Goal: Information Seeking & Learning: Learn about a topic

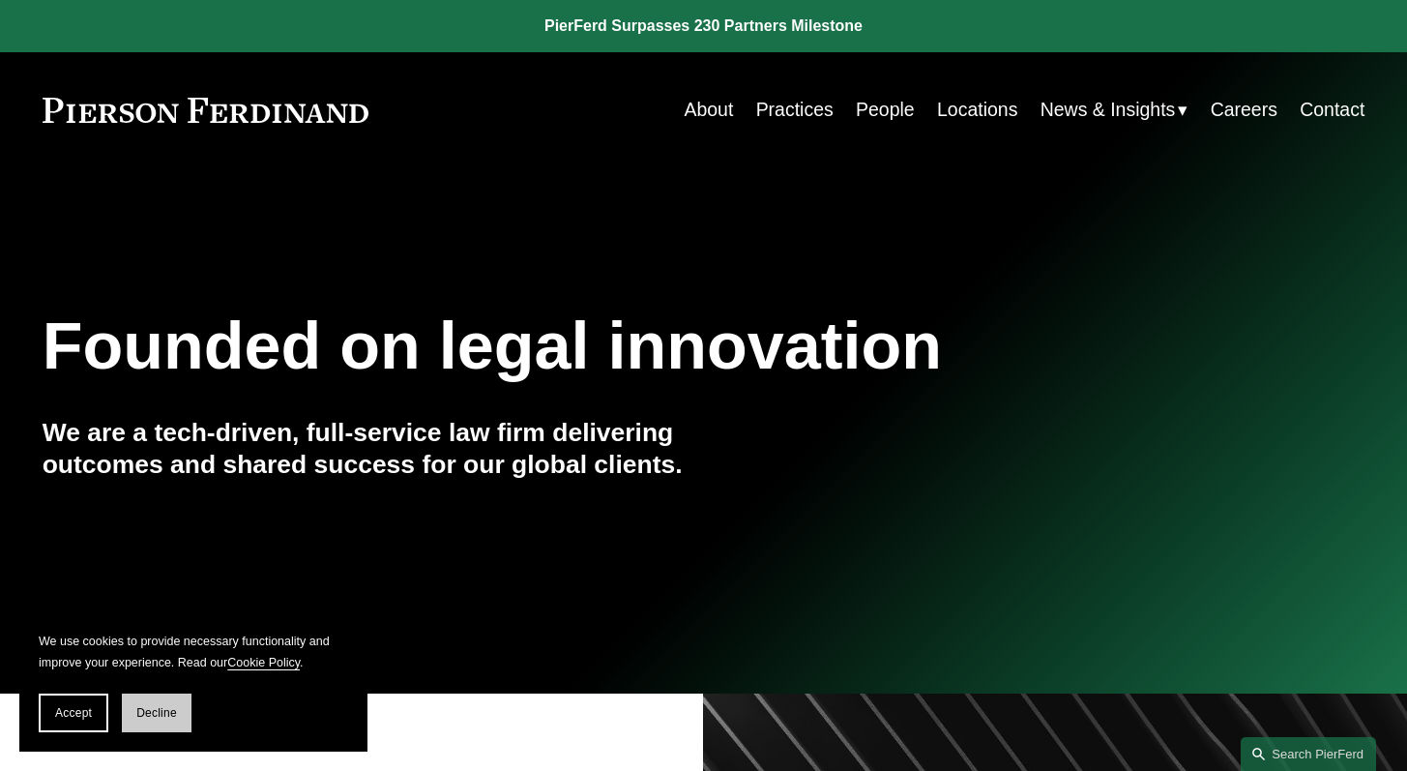
click at [150, 715] on span "Decline" at bounding box center [156, 713] width 41 height 14
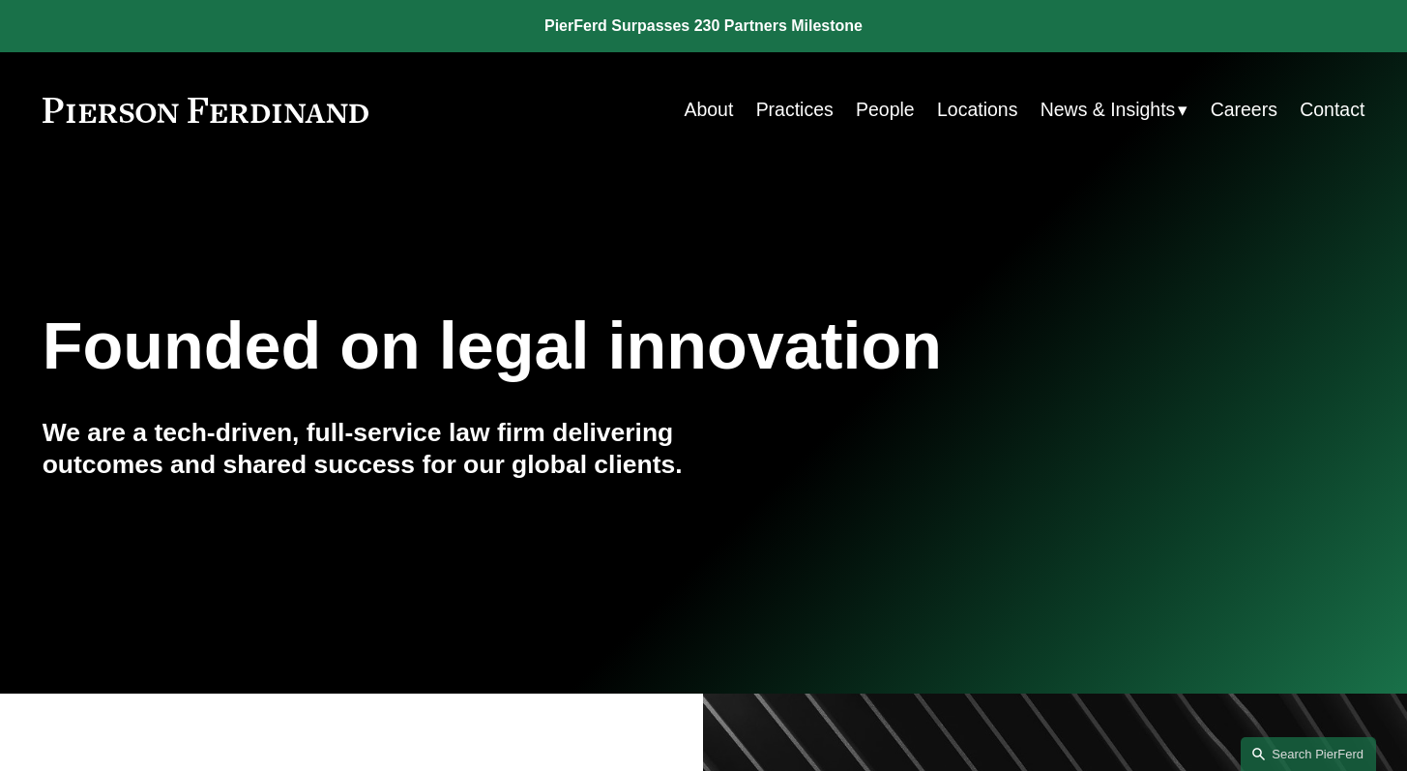
click at [791, 116] on link "Practices" at bounding box center [794, 110] width 77 height 38
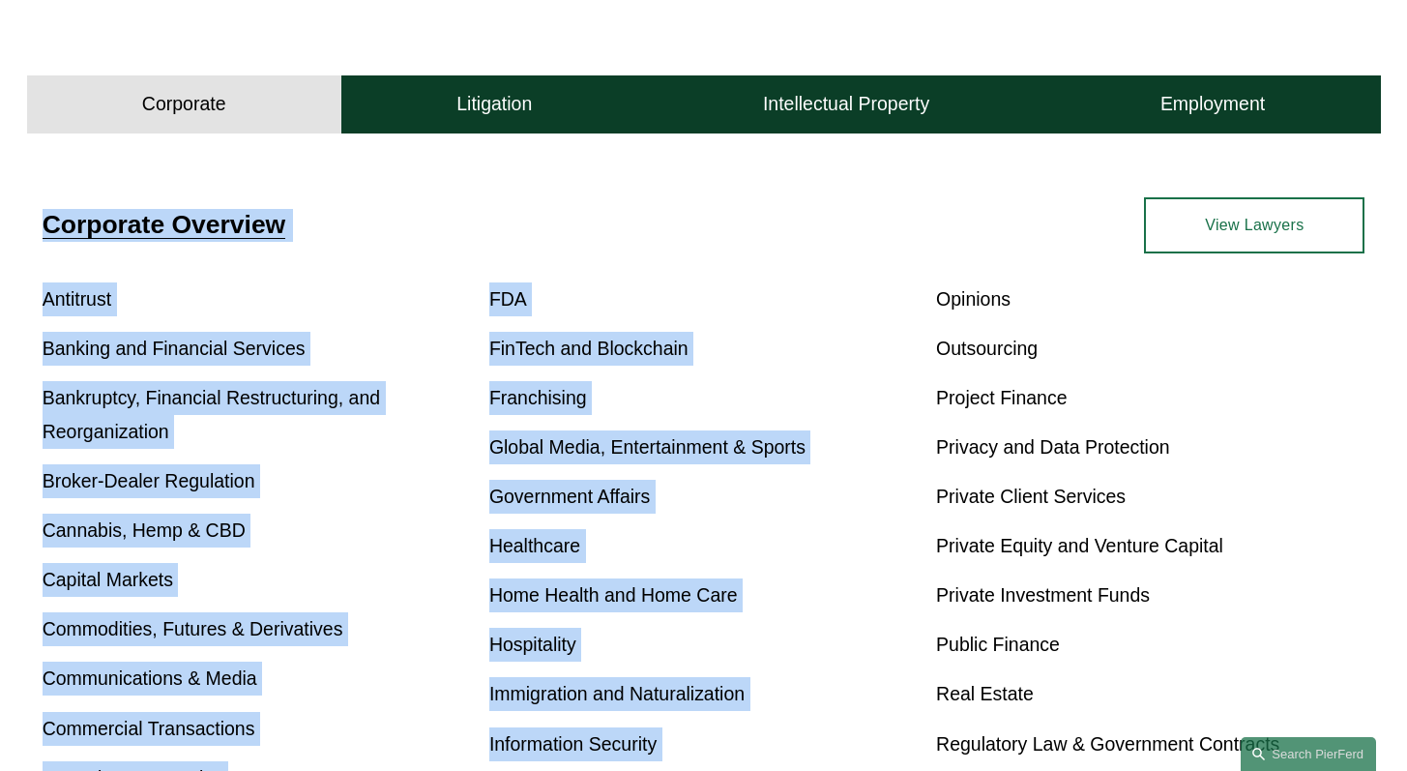
scroll to position [545, 0]
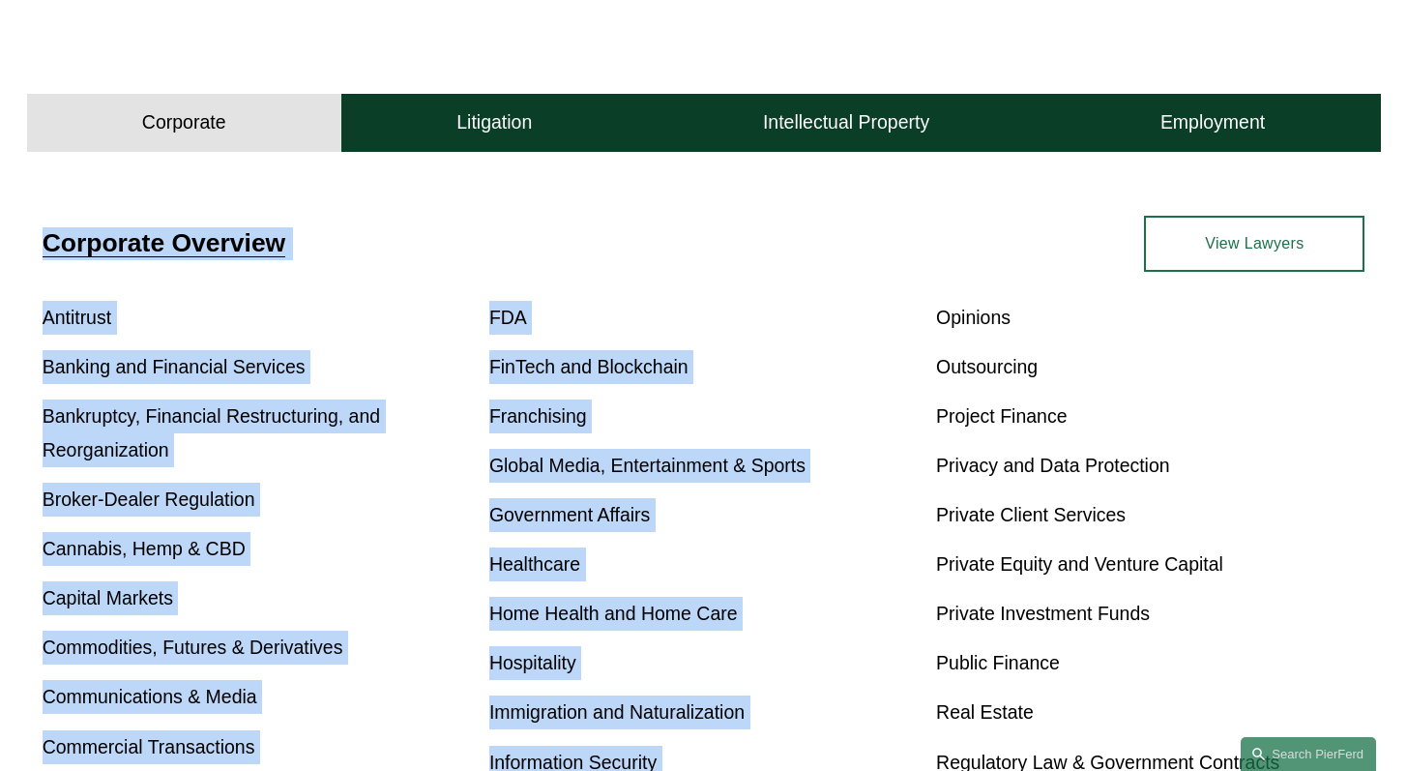
drag, startPoint x: 1421, startPoint y: 73, endPoint x: 1418, endPoint y: 274, distance: 201.2
click at [1406, 274] on html "0 PierFerd Surpasses 230 Partners Milestone Skip to Content" at bounding box center [703, 497] width 1407 height 2085
click at [417, 210] on div "Corporate Overview Antitrust Banking and Financial Services Bankruptcy, Financi…" at bounding box center [703, 646] width 1407 height 973
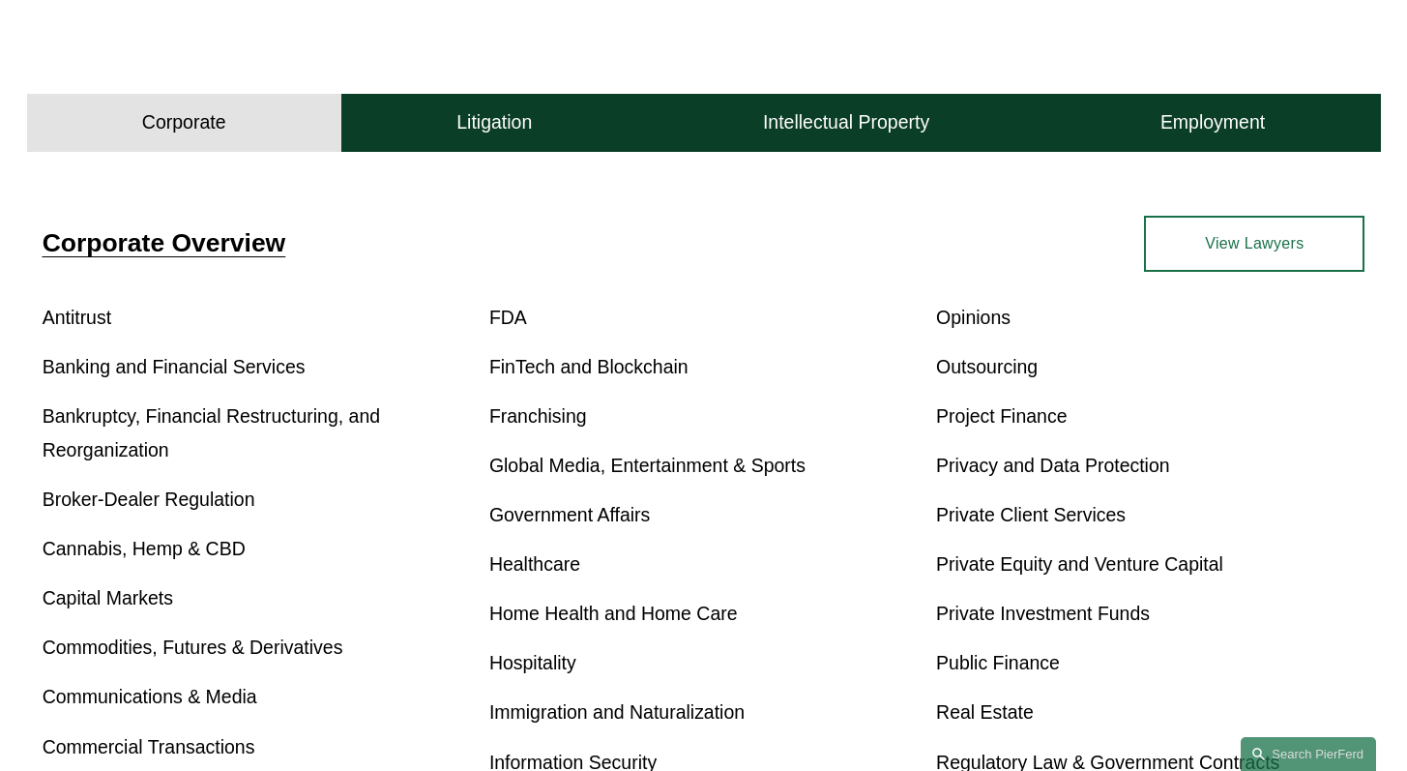
click at [192, 117] on h4 "Corporate" at bounding box center [184, 122] width 84 height 24
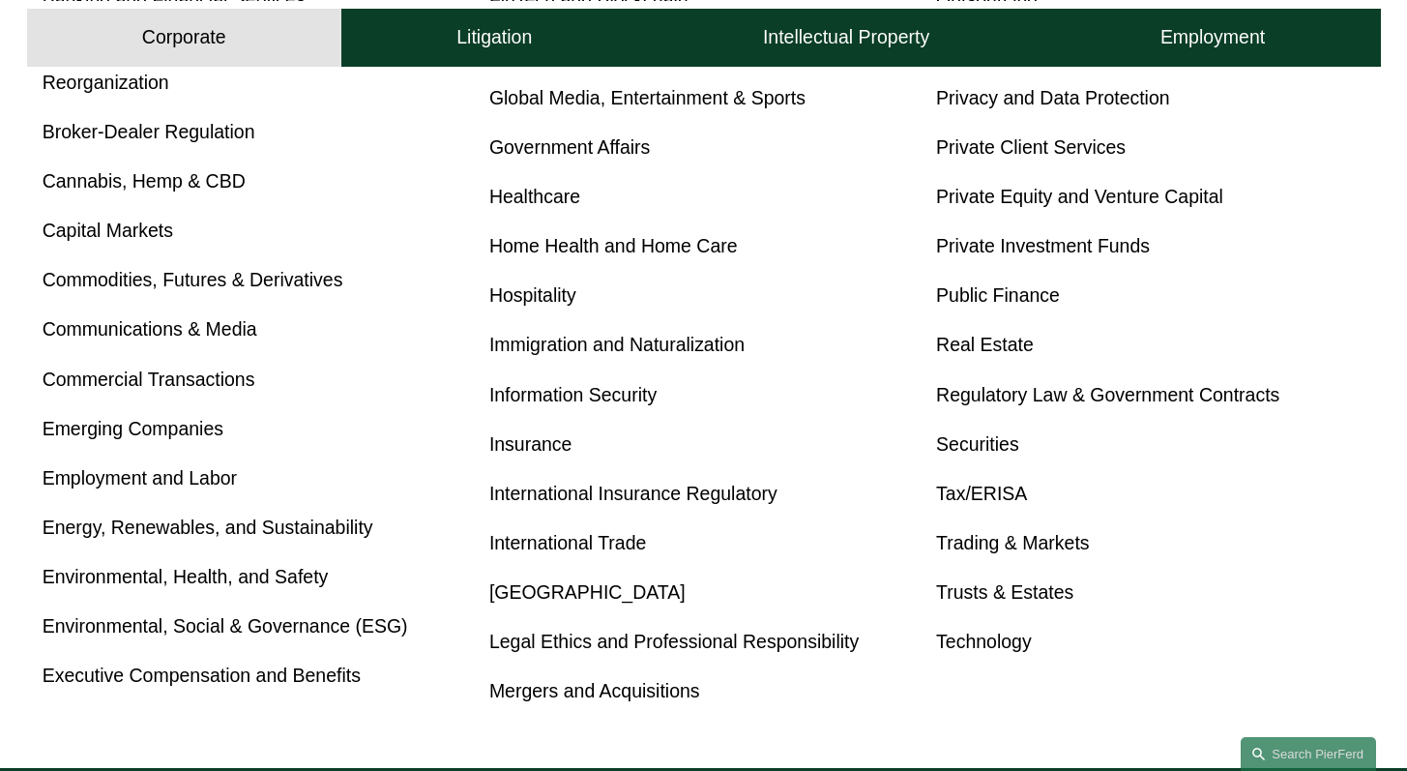
scroll to position [913, 0]
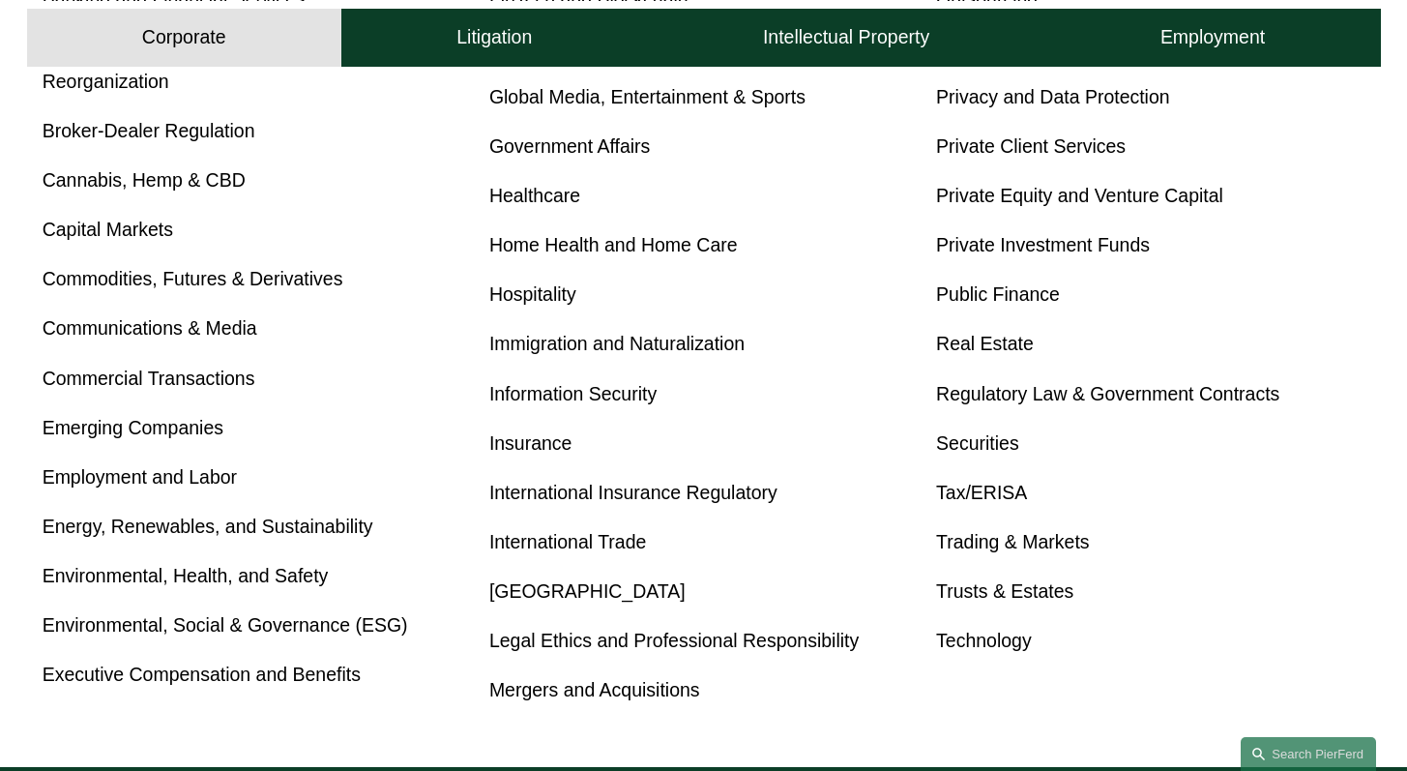
click at [155, 383] on link "Commercial Transactions" at bounding box center [149, 378] width 213 height 21
click at [990, 454] on link "Securities" at bounding box center [977, 442] width 83 height 21
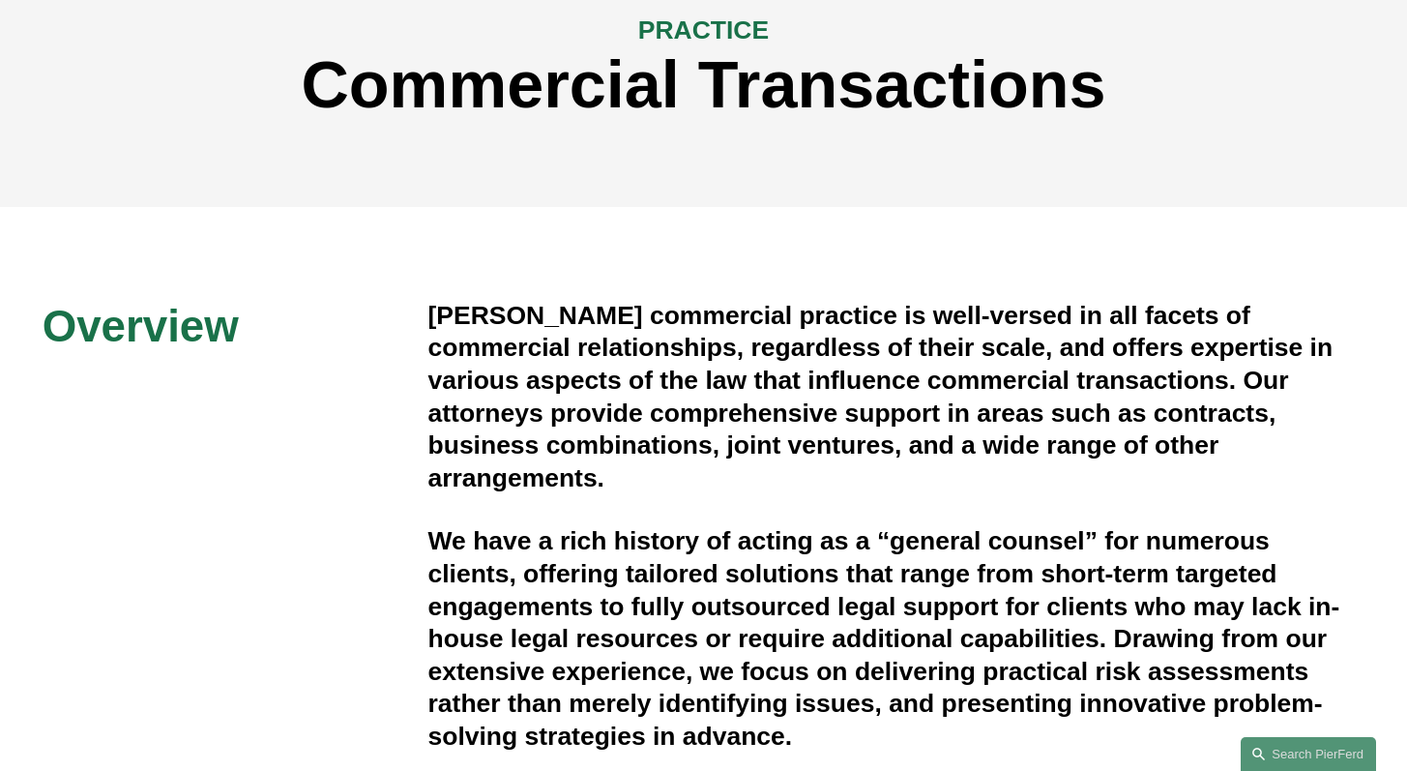
scroll to position [232, 0]
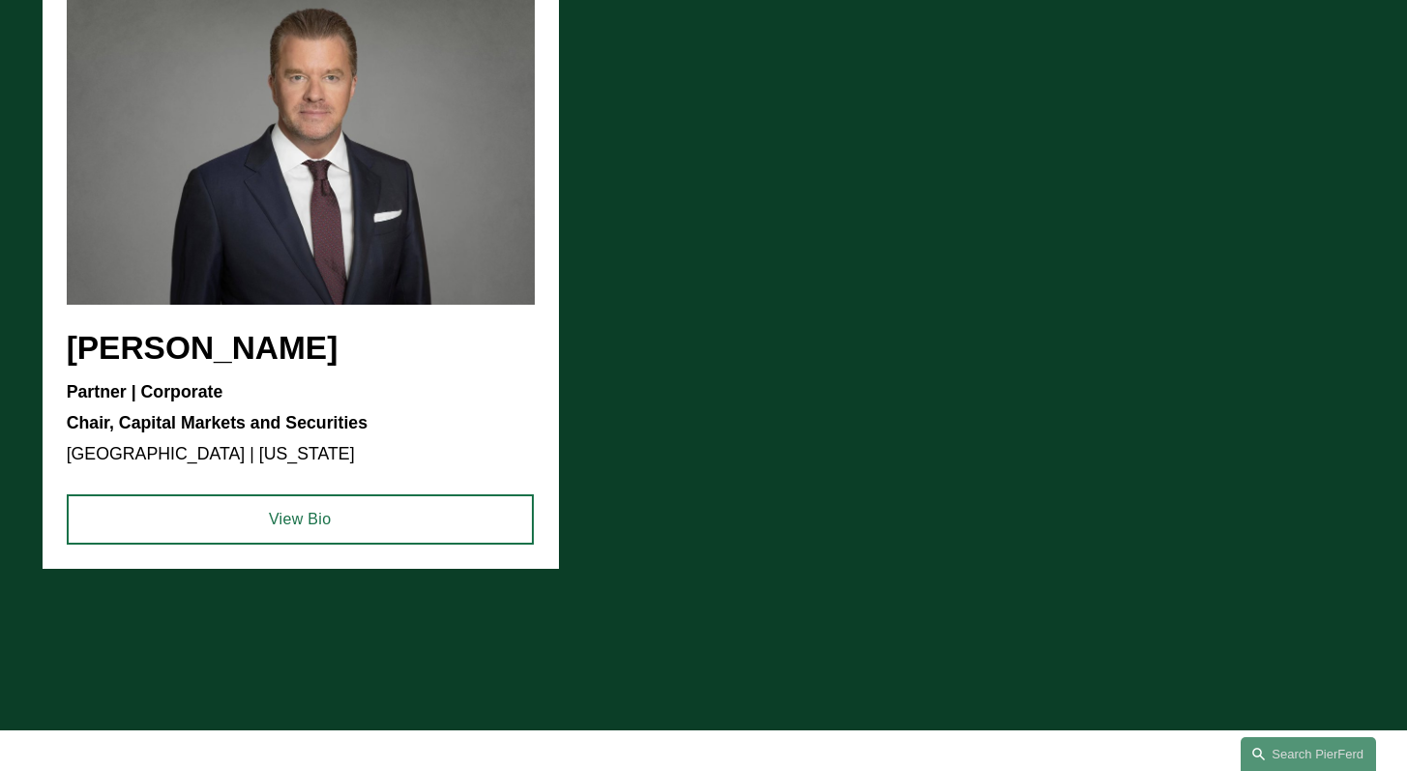
scroll to position [1948, 0]
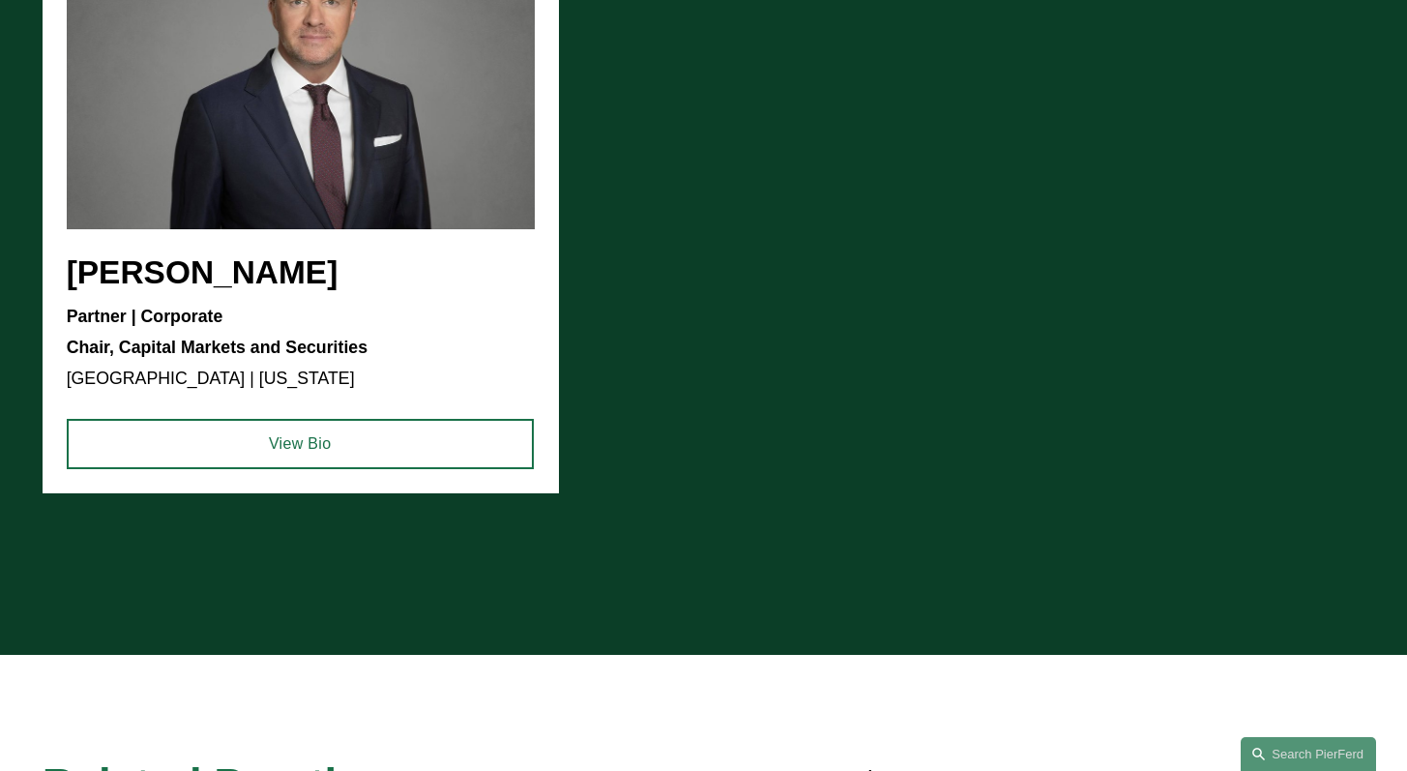
click at [196, 287] on ul "Soren Lindstrom Partner | Corporate Chair, Capital Markets and Securities Dalla…" at bounding box center [704, 193] width 1323 height 601
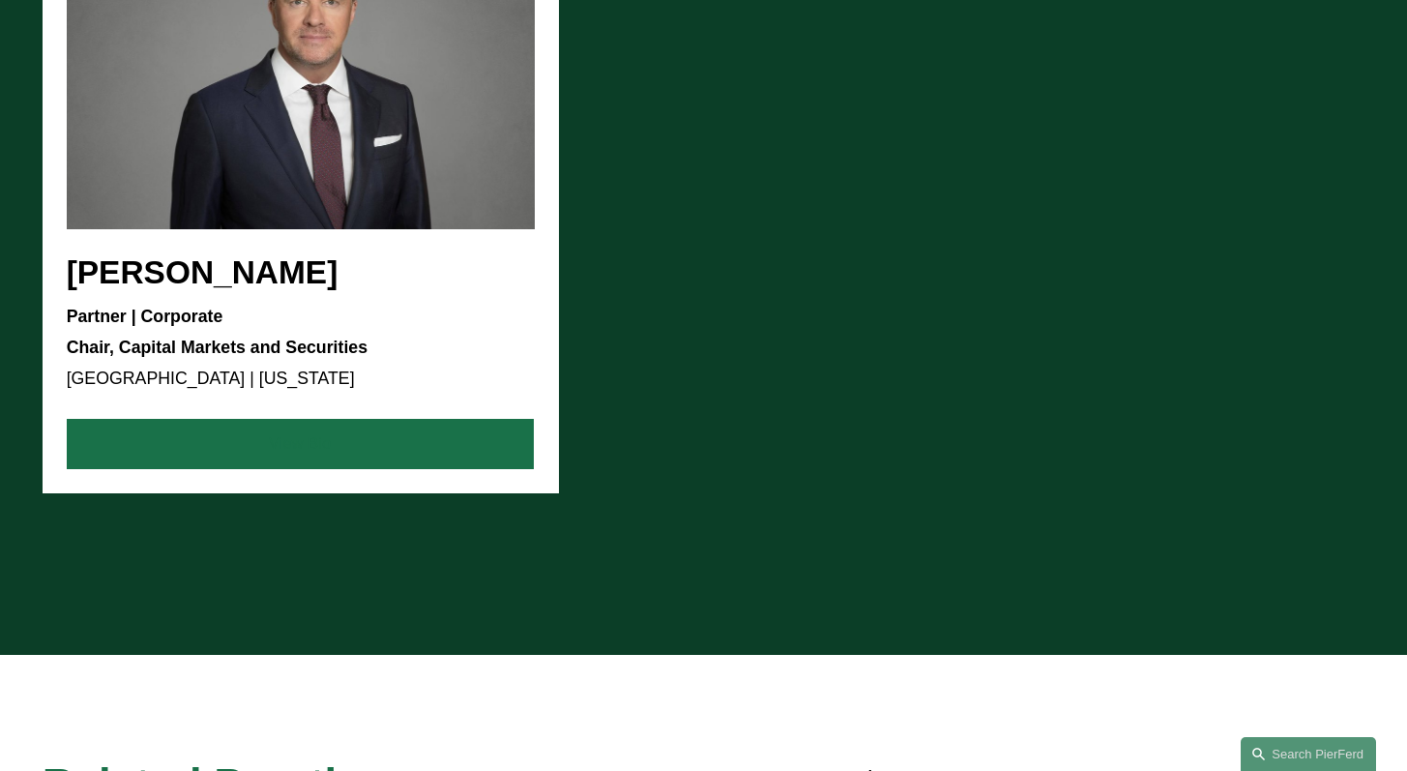
click at [310, 463] on link "View Bio" at bounding box center [300, 444] width 467 height 50
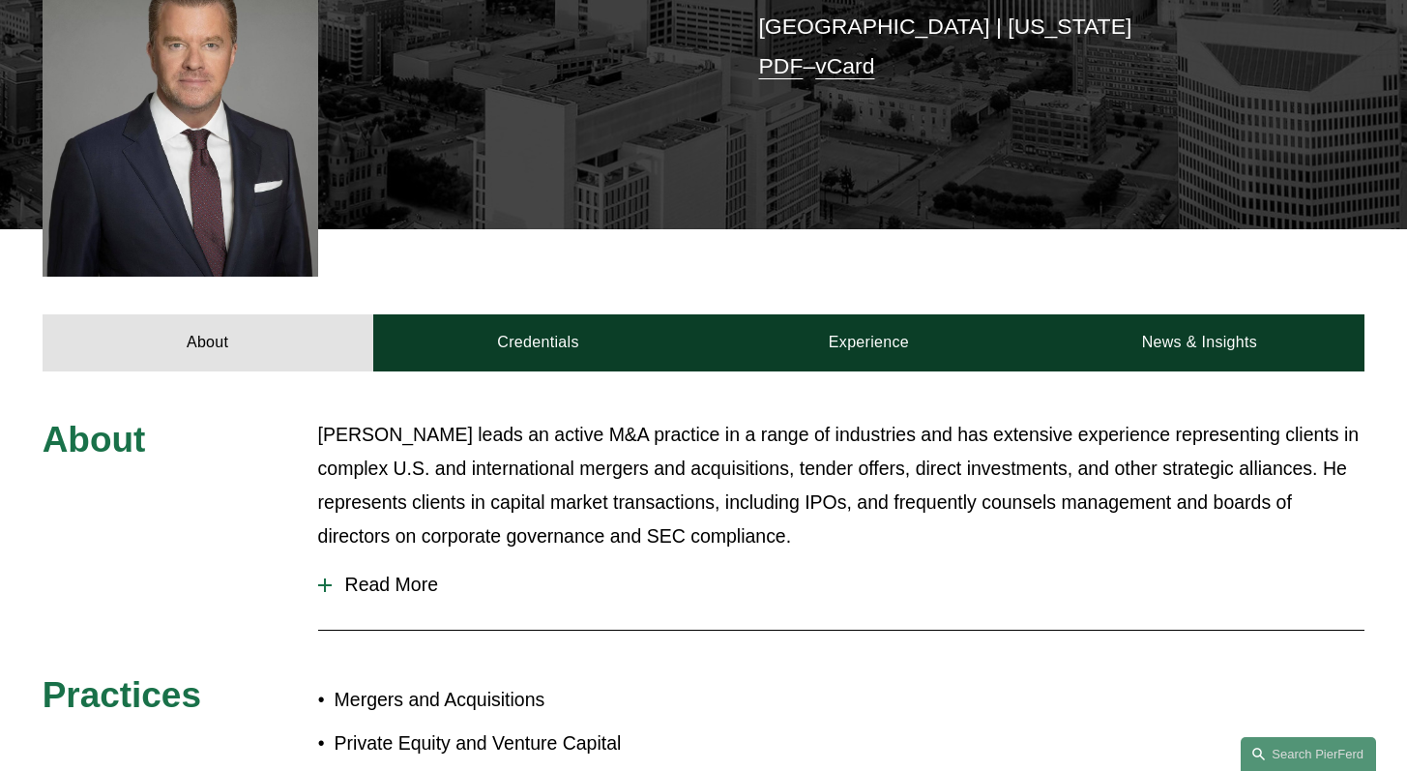
scroll to position [587, 0]
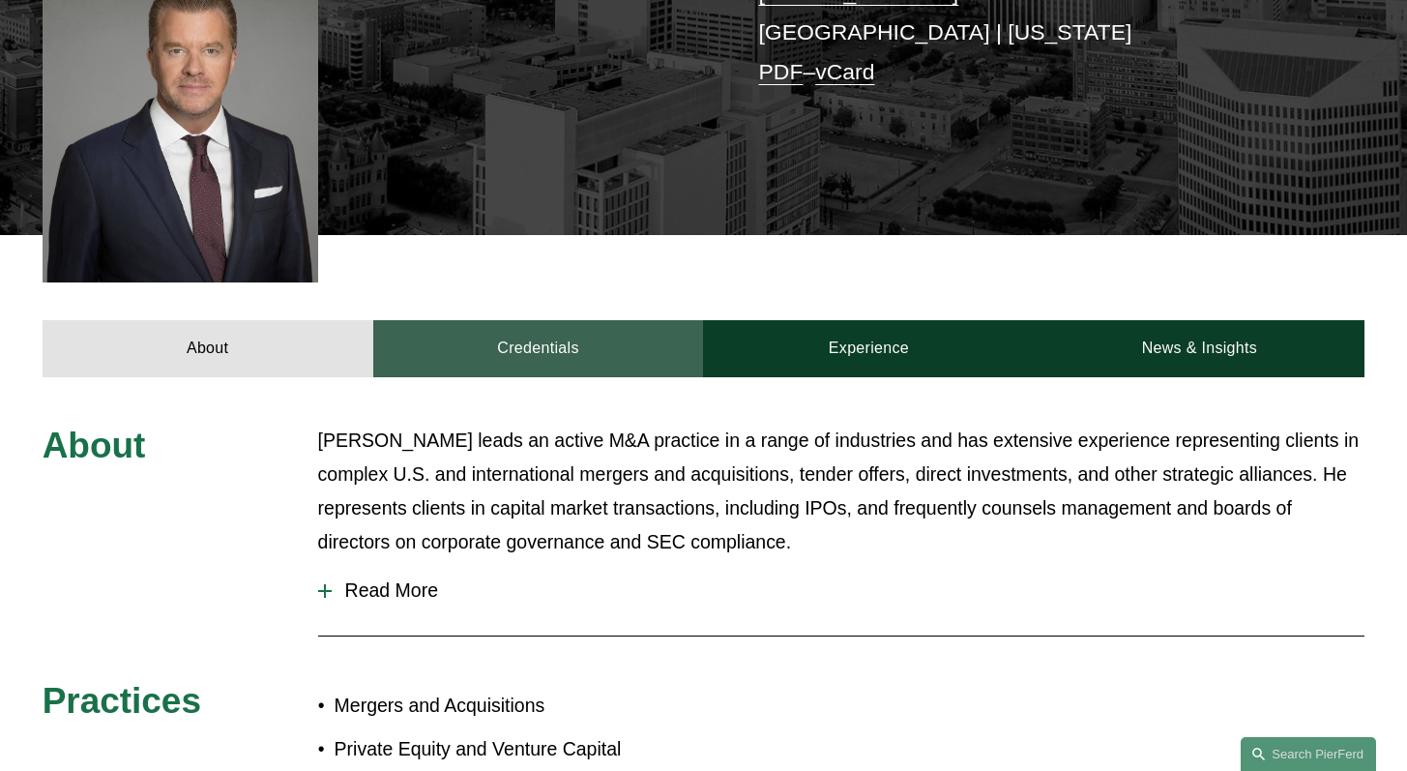
click at [578, 320] on link "Credentials" at bounding box center [538, 348] width 331 height 57
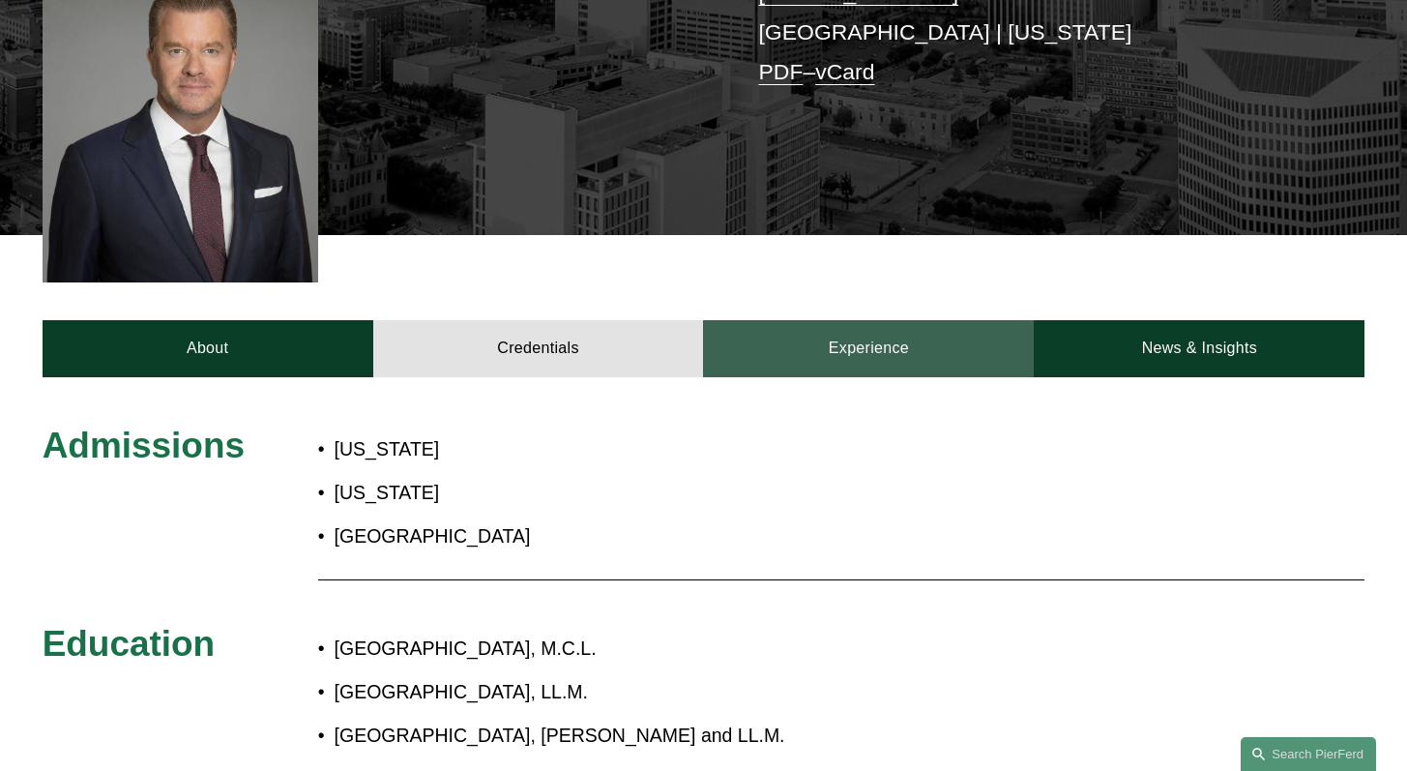
click at [843, 321] on link "Experience" at bounding box center [868, 348] width 331 height 57
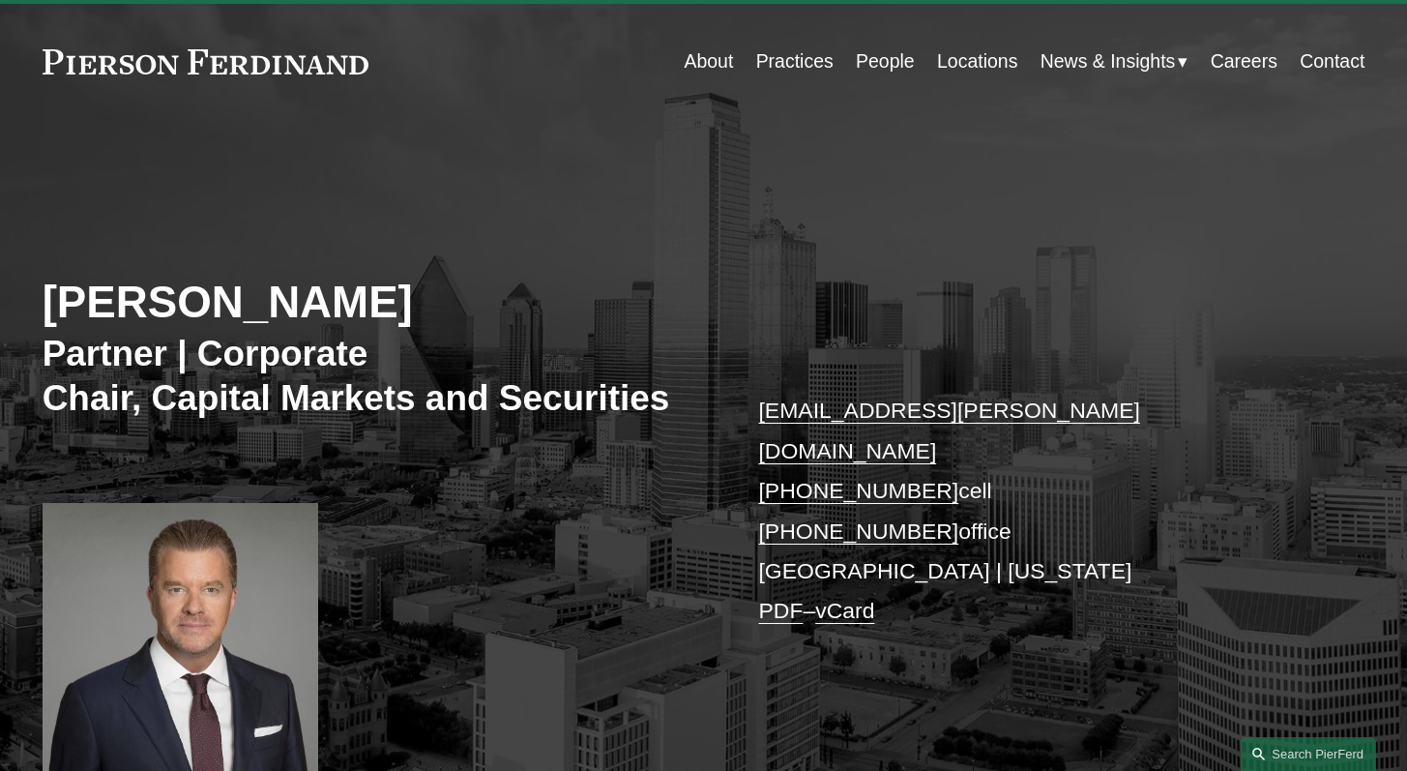
scroll to position [0, 0]
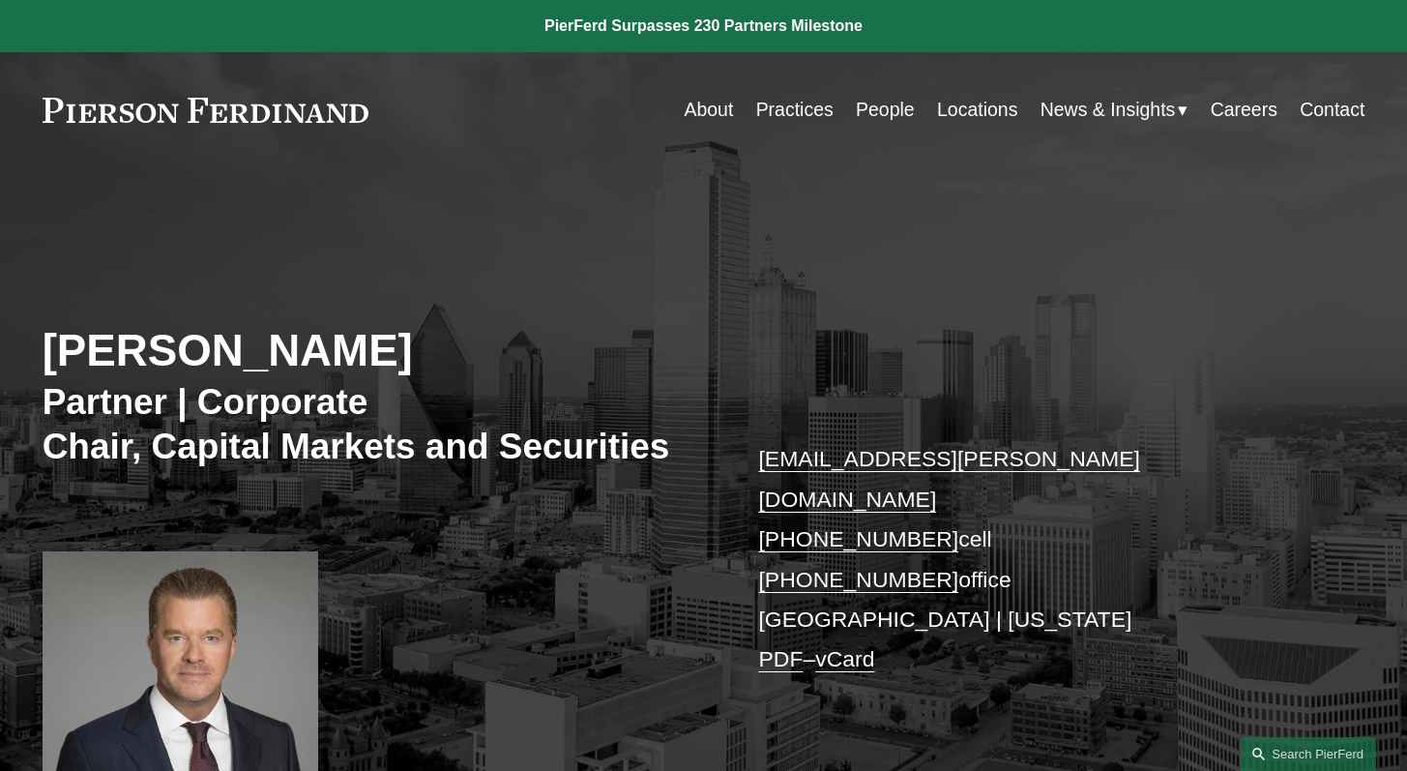
click at [881, 110] on link "People" at bounding box center [885, 110] width 59 height 38
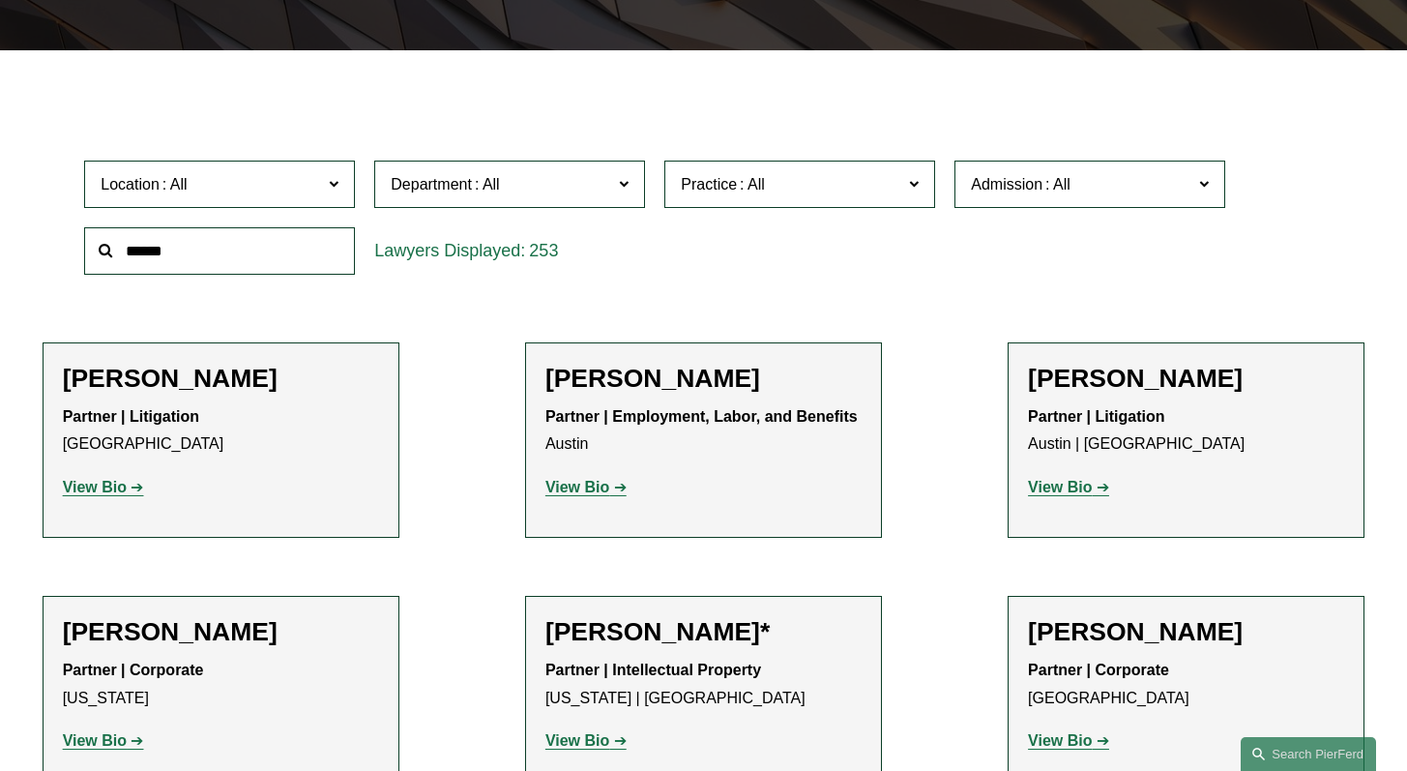
scroll to position [510, 0]
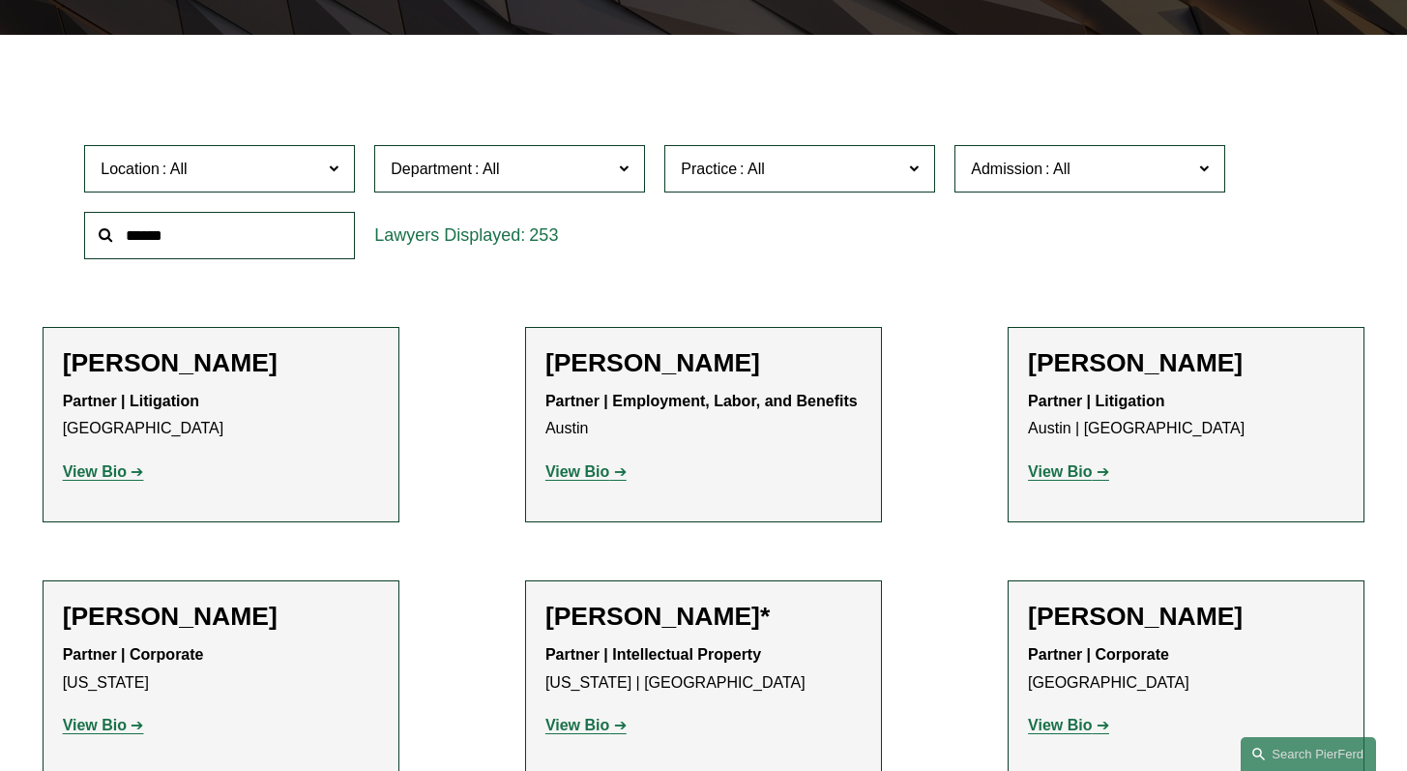
click at [629, 172] on span at bounding box center [624, 168] width 10 height 25
click at [0, 0] on link "Corporate" at bounding box center [0, 0] width 0 height 0
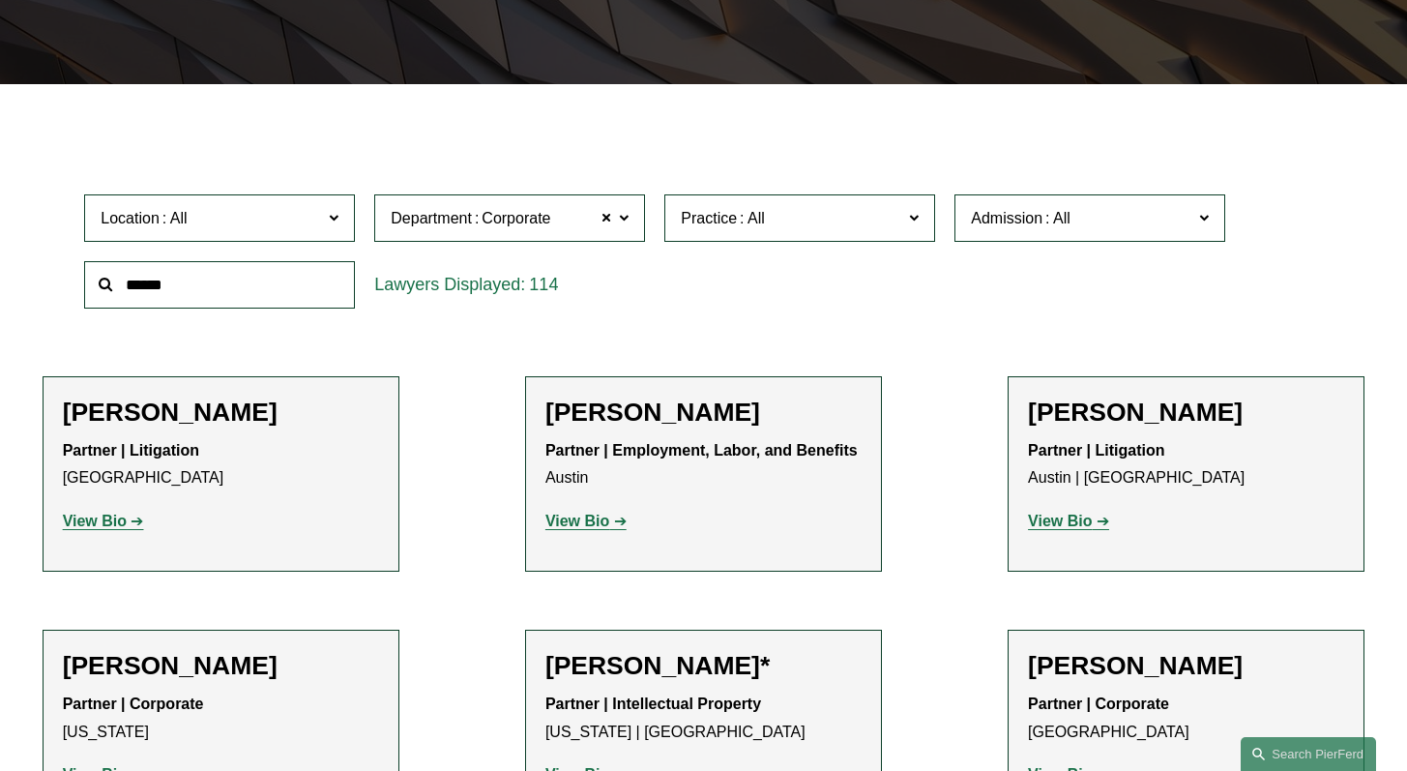
scroll to position [350, 0]
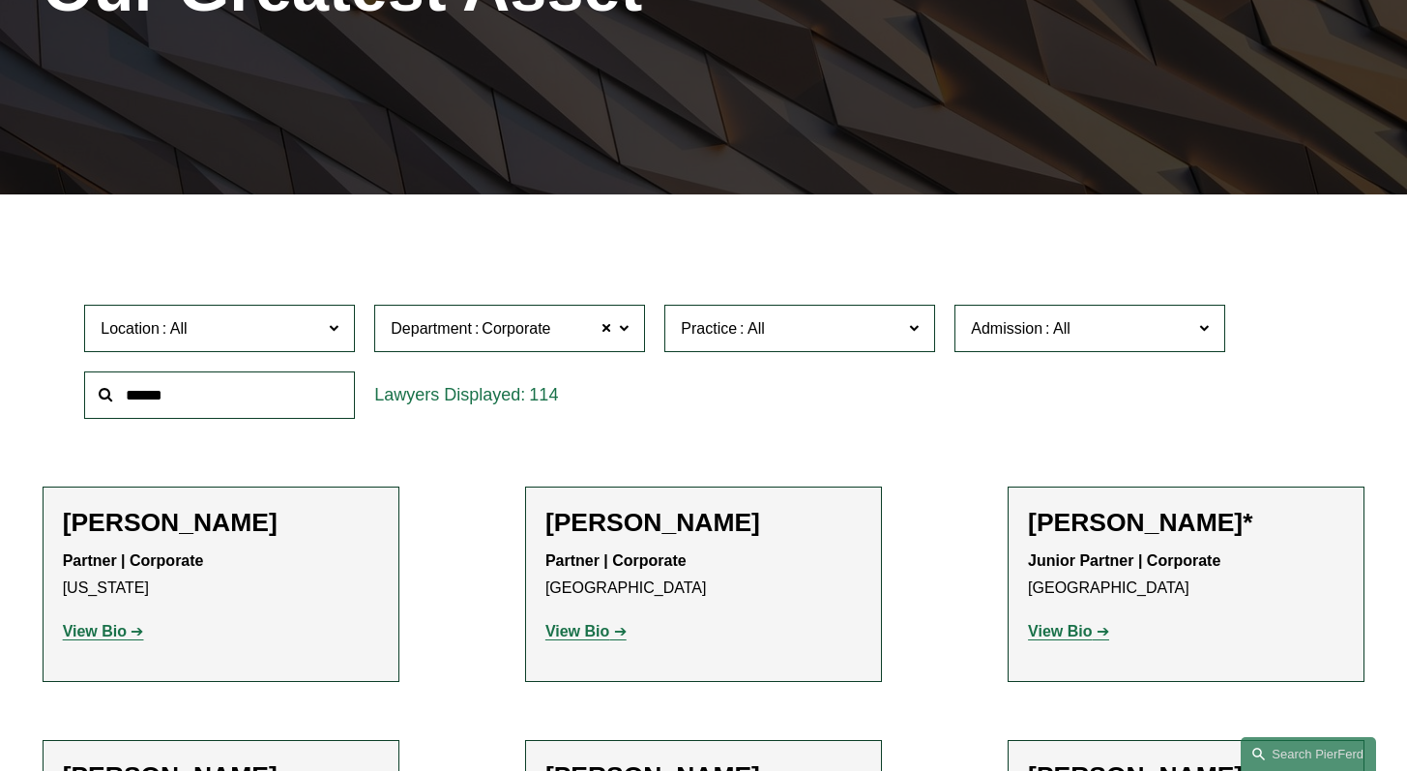
click at [910, 332] on span at bounding box center [914, 327] width 10 height 25
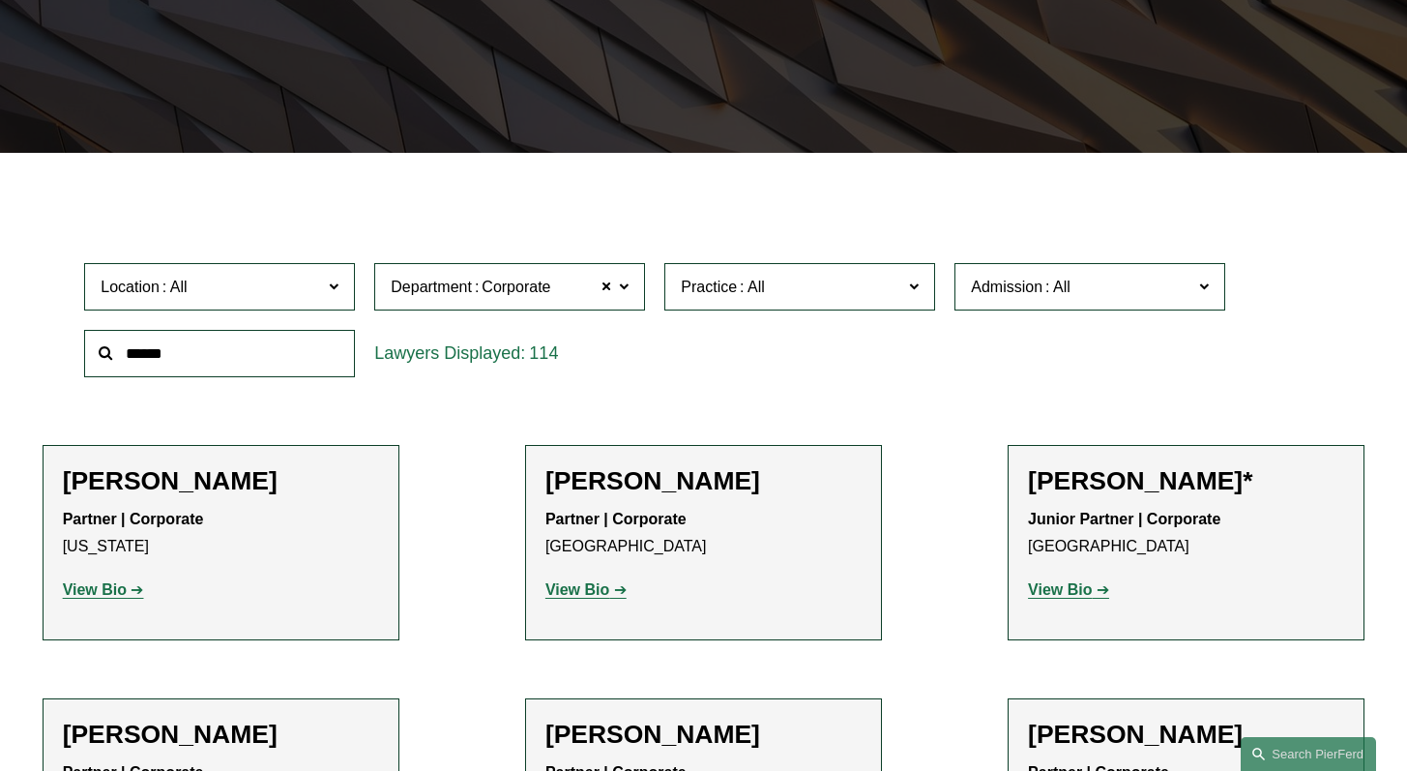
scroll to position [428, 0]
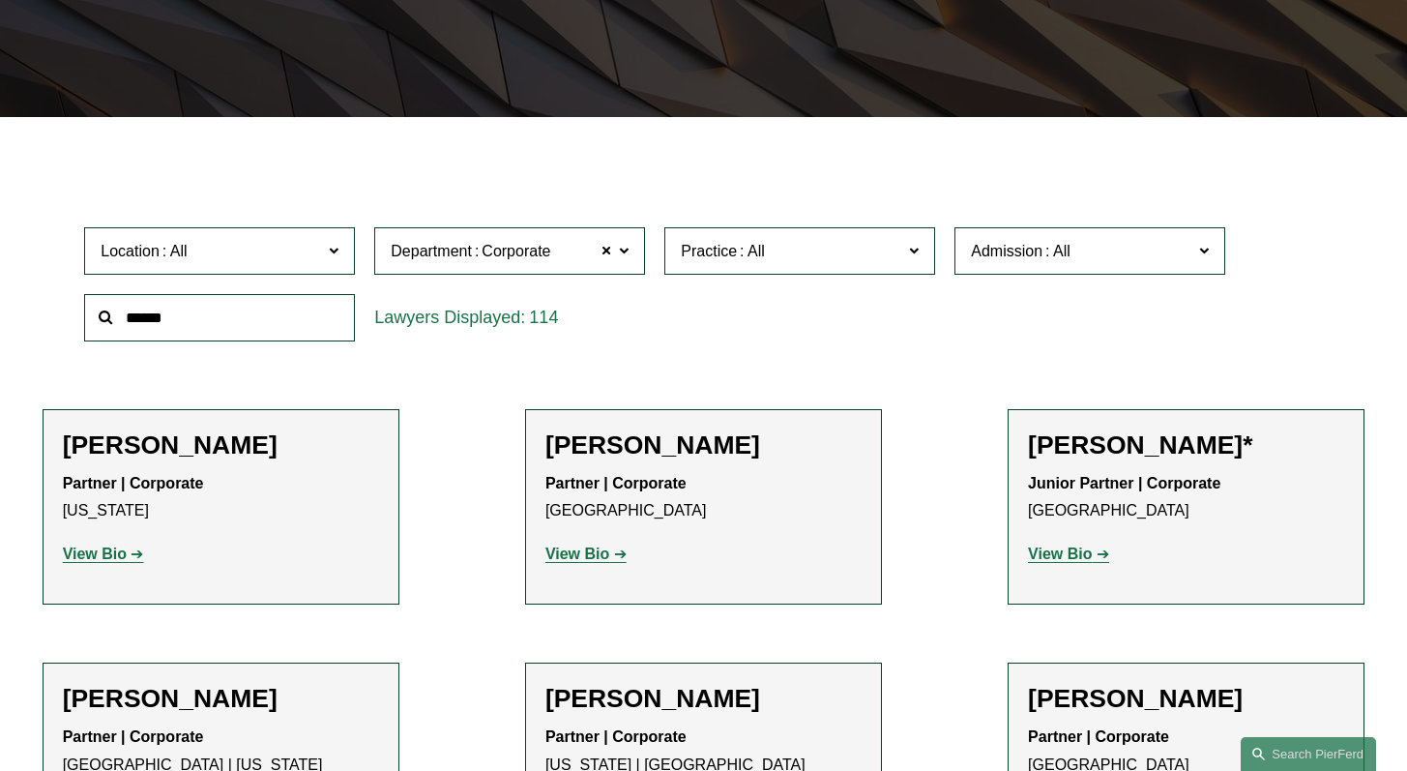
click at [0, 0] on link "Arbitration and Mediation" at bounding box center [0, 0] width 0 height 0
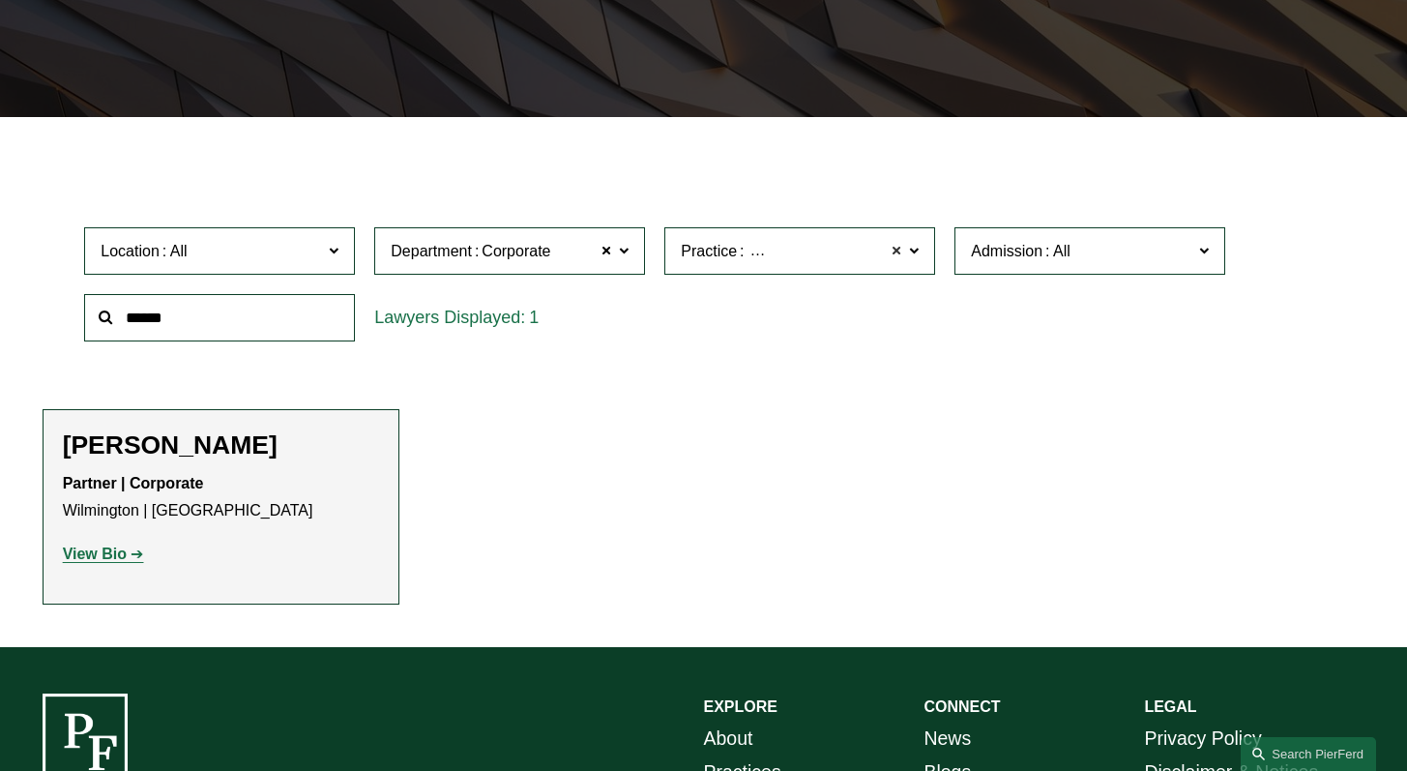
click at [901, 260] on span at bounding box center [897, 251] width 12 height 25
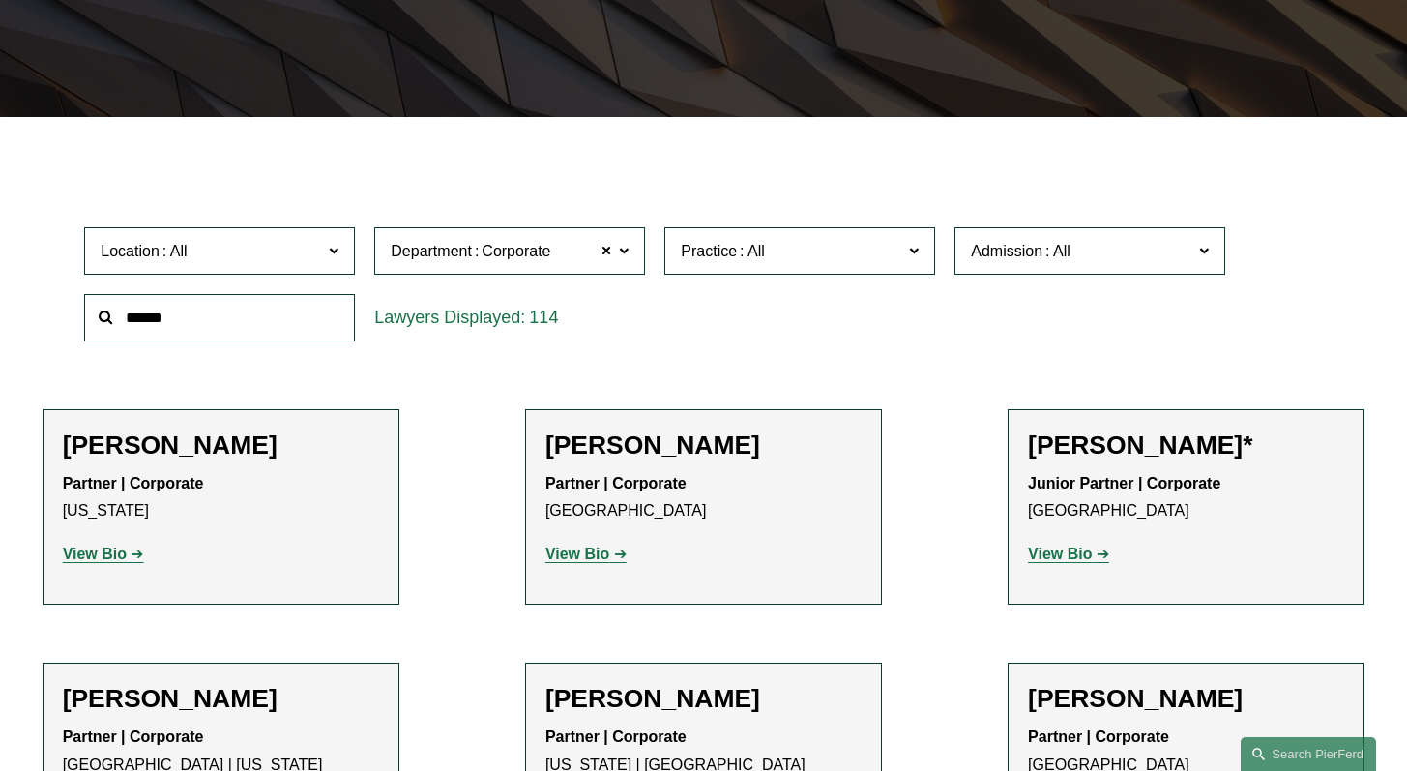
click at [879, 256] on span "Practice" at bounding box center [792, 251] width 222 height 26
drag, startPoint x: 936, startPoint y: 288, endPoint x: 934, endPoint y: 314, distance: 26.2
click at [938, 319] on div "Location All Atlanta Austin Boston Charlotte Chicago Cincinnati Cleveland Colum…" at bounding box center [702, 284] width 1257 height 133
click at [0, 0] on ul "All Antitrust Counseling Appellate Arbitration and Mediation Banking and Financ…" at bounding box center [0, 0] width 0 height 0
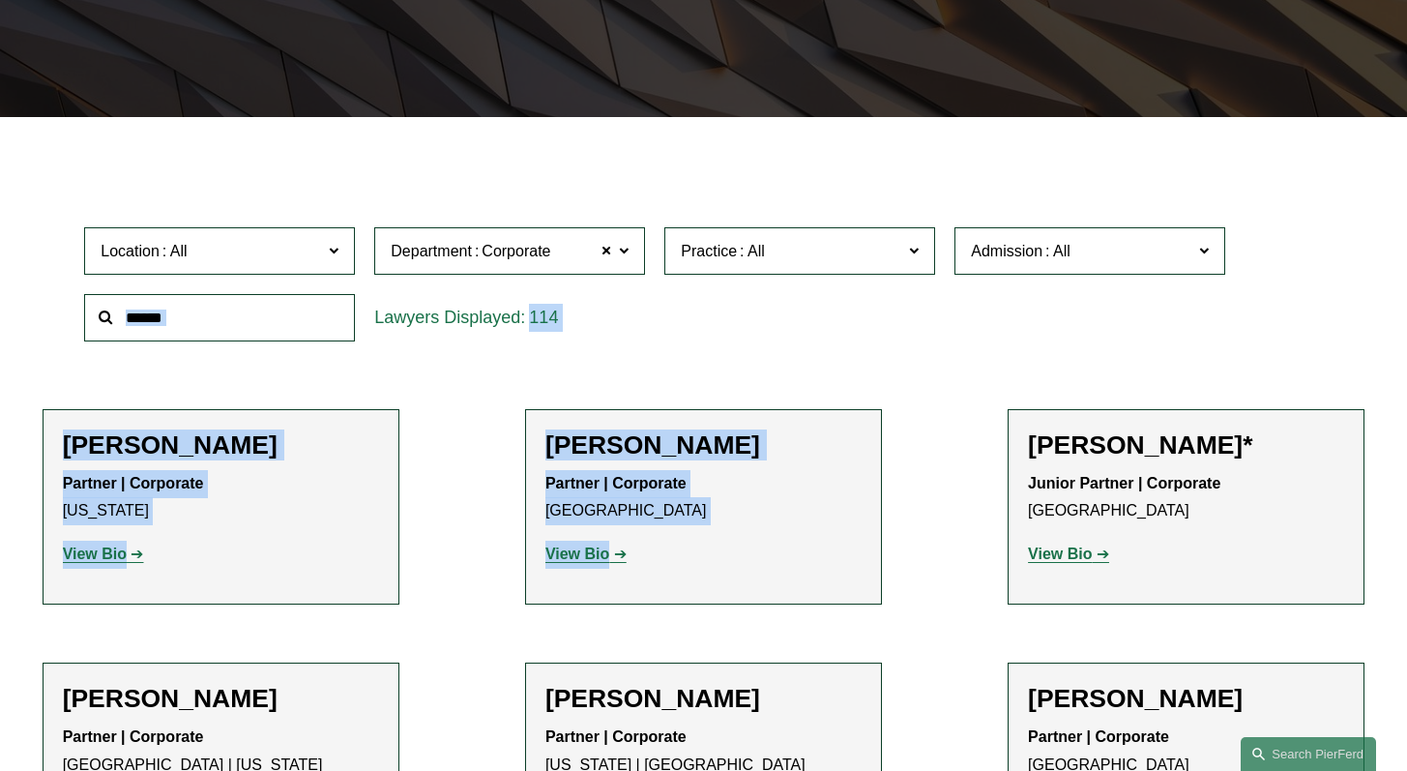
scroll to position [1226, 0]
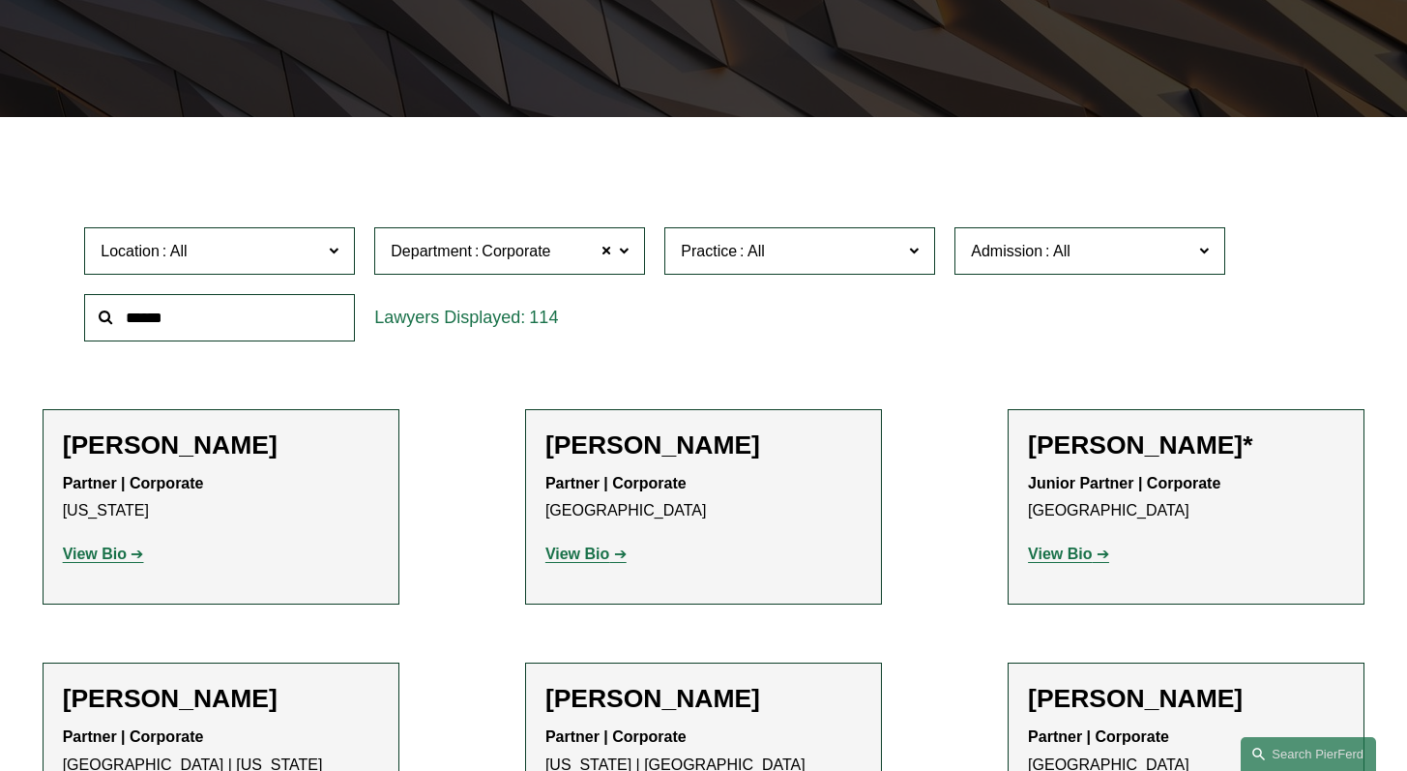
drag, startPoint x: 932, startPoint y: 292, endPoint x: 908, endPoint y: 500, distance: 209.4
click at [0, 0] on ul "All Antitrust Counseling Appellate Arbitration and Mediation Banking and Financ…" at bounding box center [0, 0] width 0 height 0
click at [0, 0] on link "Securities" at bounding box center [0, 0] width 0 height 0
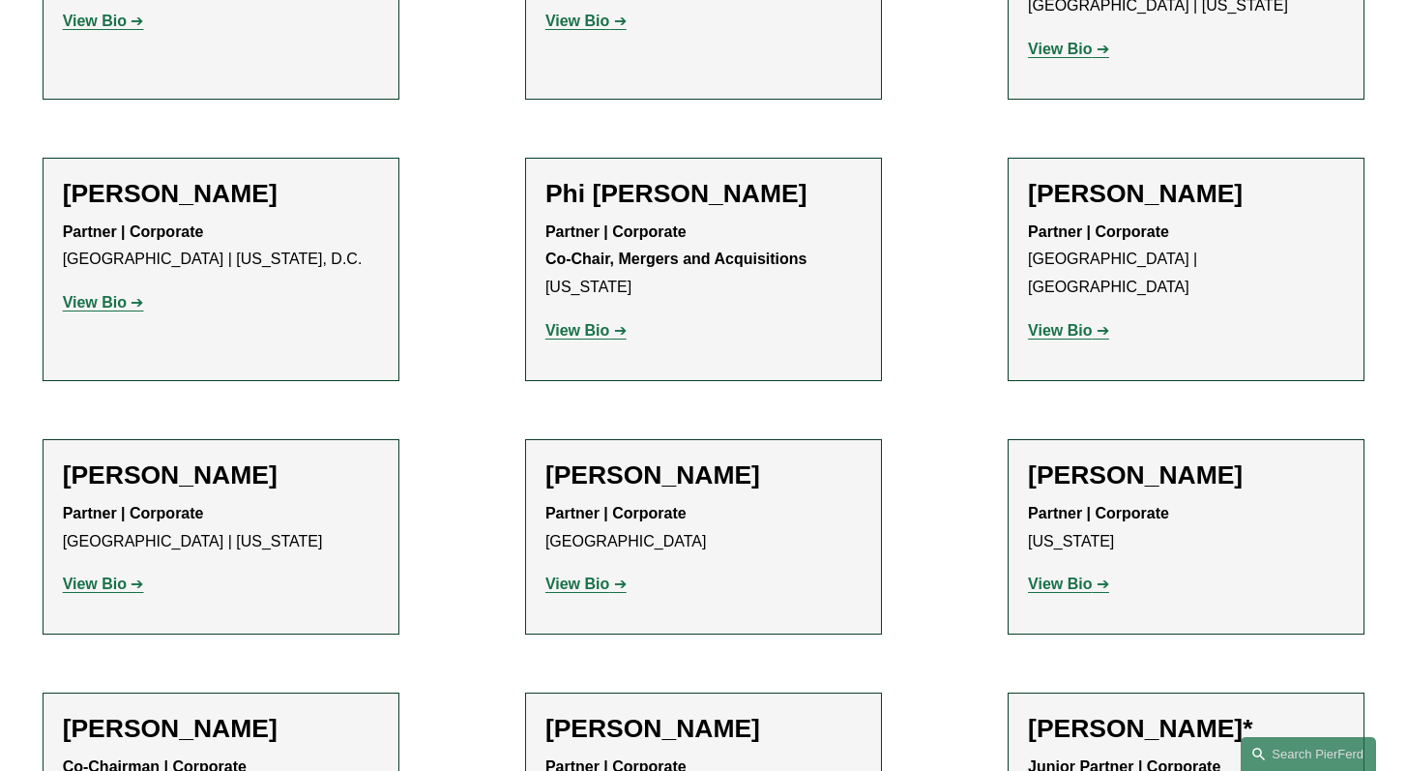
scroll to position [2262, 0]
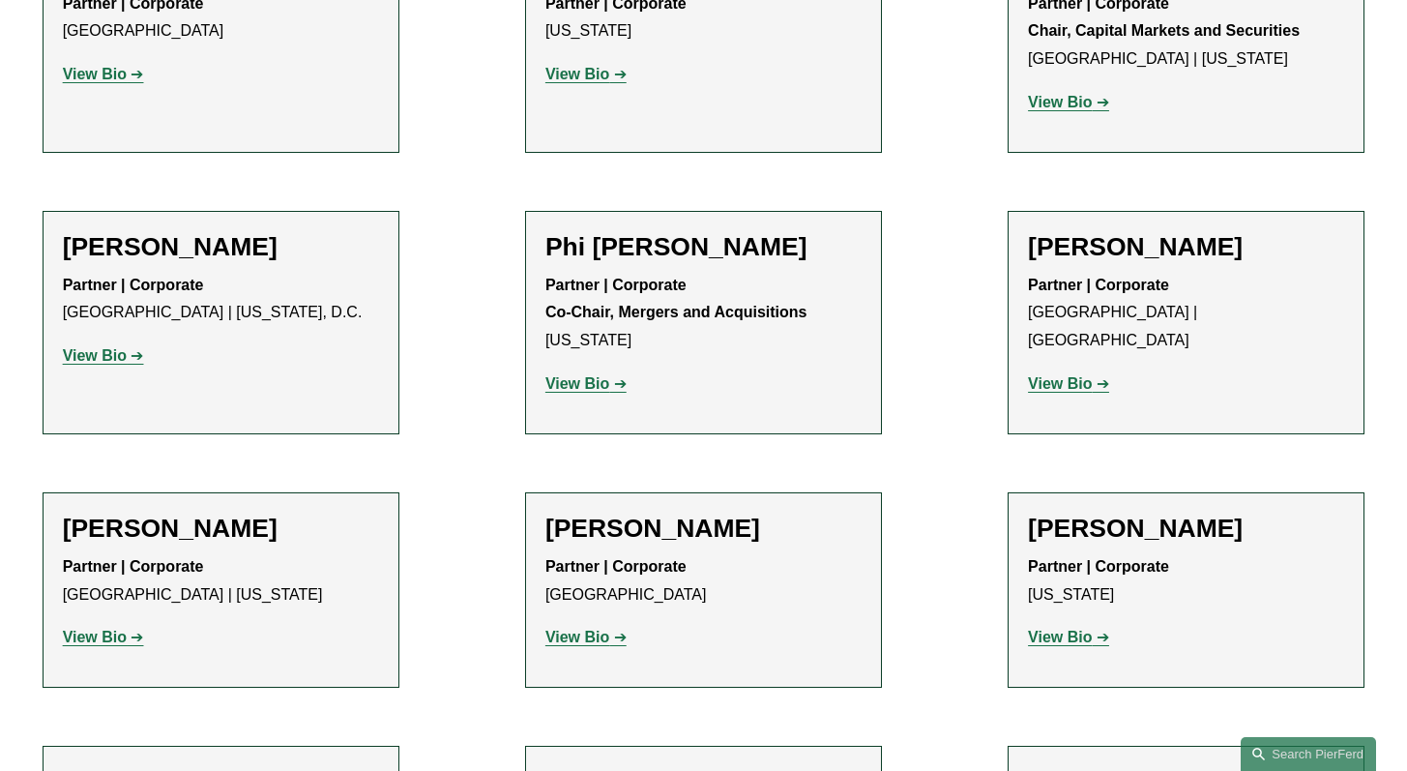
click at [604, 375] on strong "View Bio" at bounding box center [578, 383] width 64 height 16
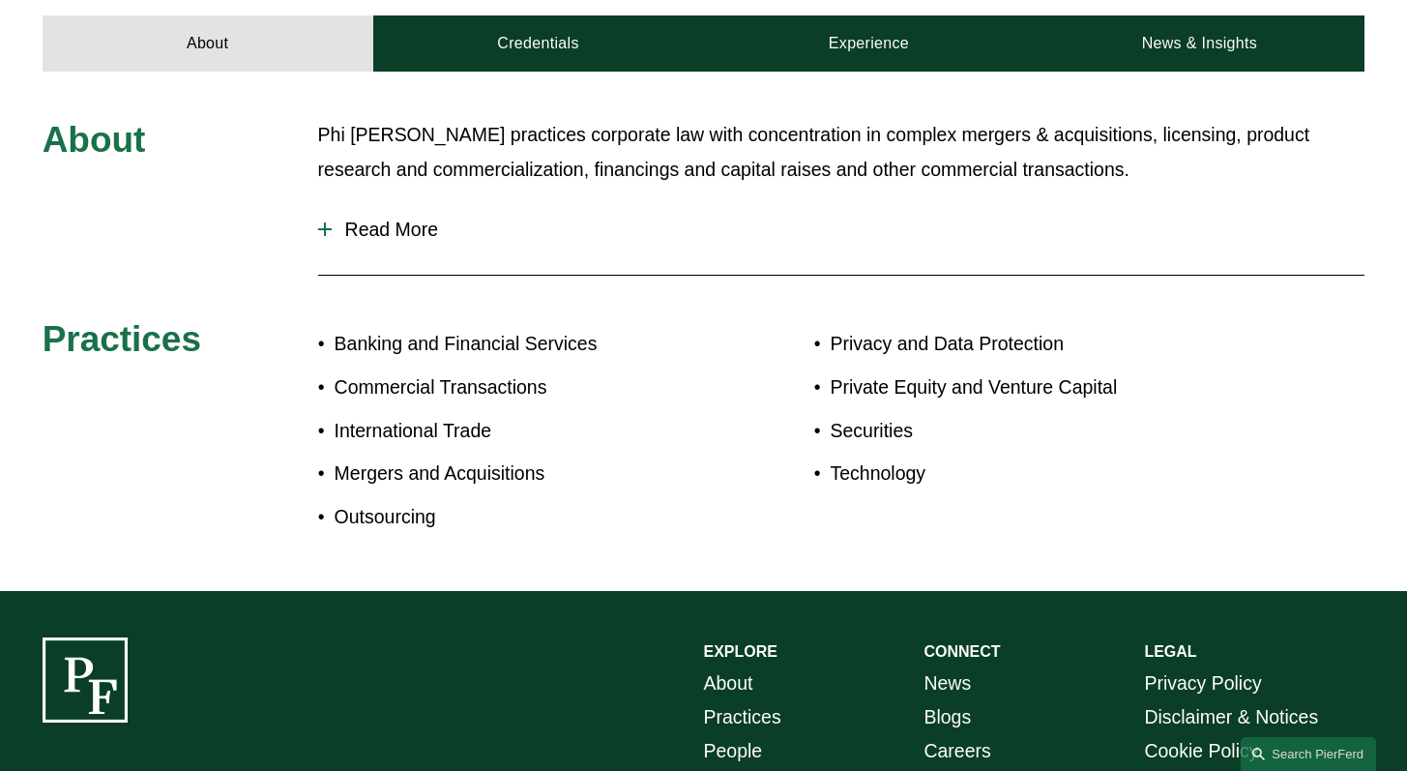
scroll to position [587, 0]
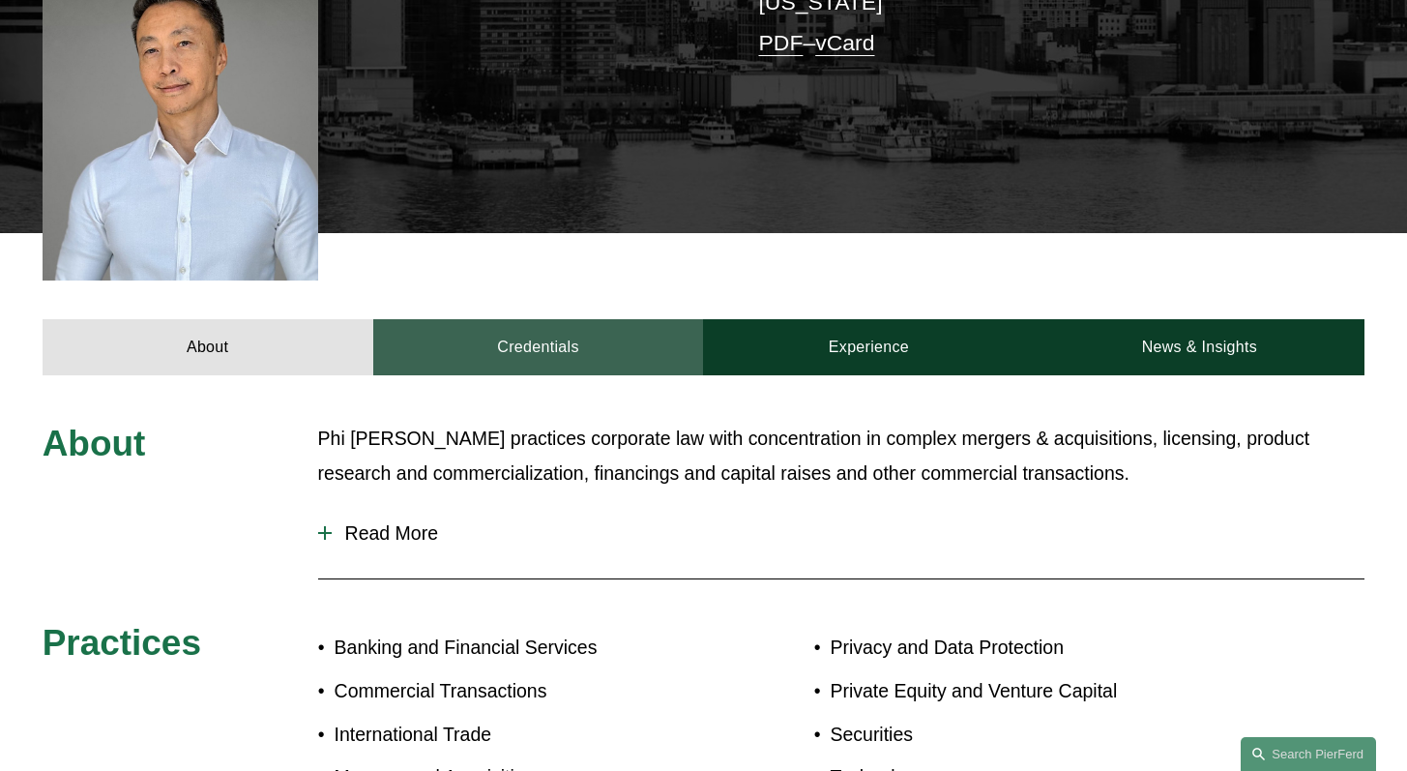
click at [526, 321] on link "Credentials" at bounding box center [538, 347] width 331 height 57
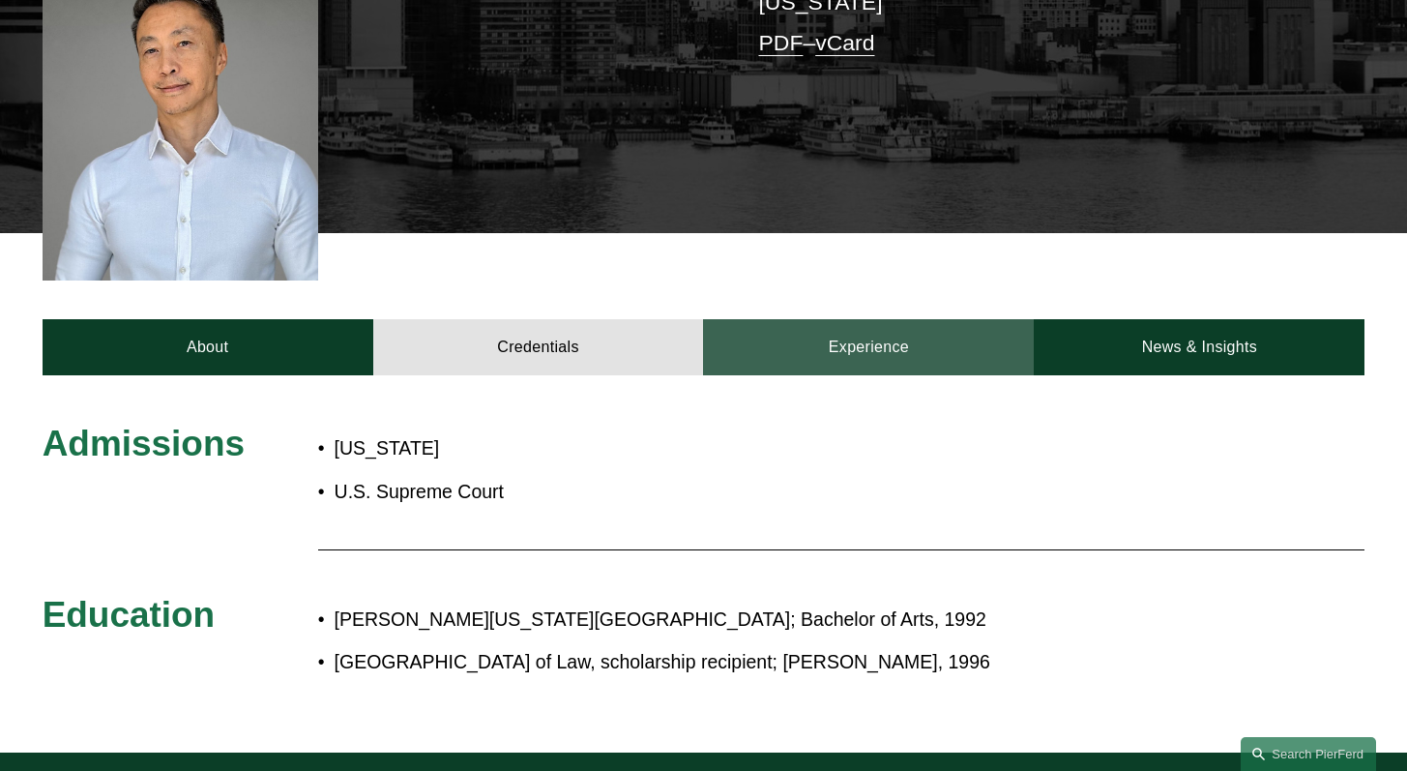
click at [774, 324] on link "Experience" at bounding box center [868, 347] width 331 height 57
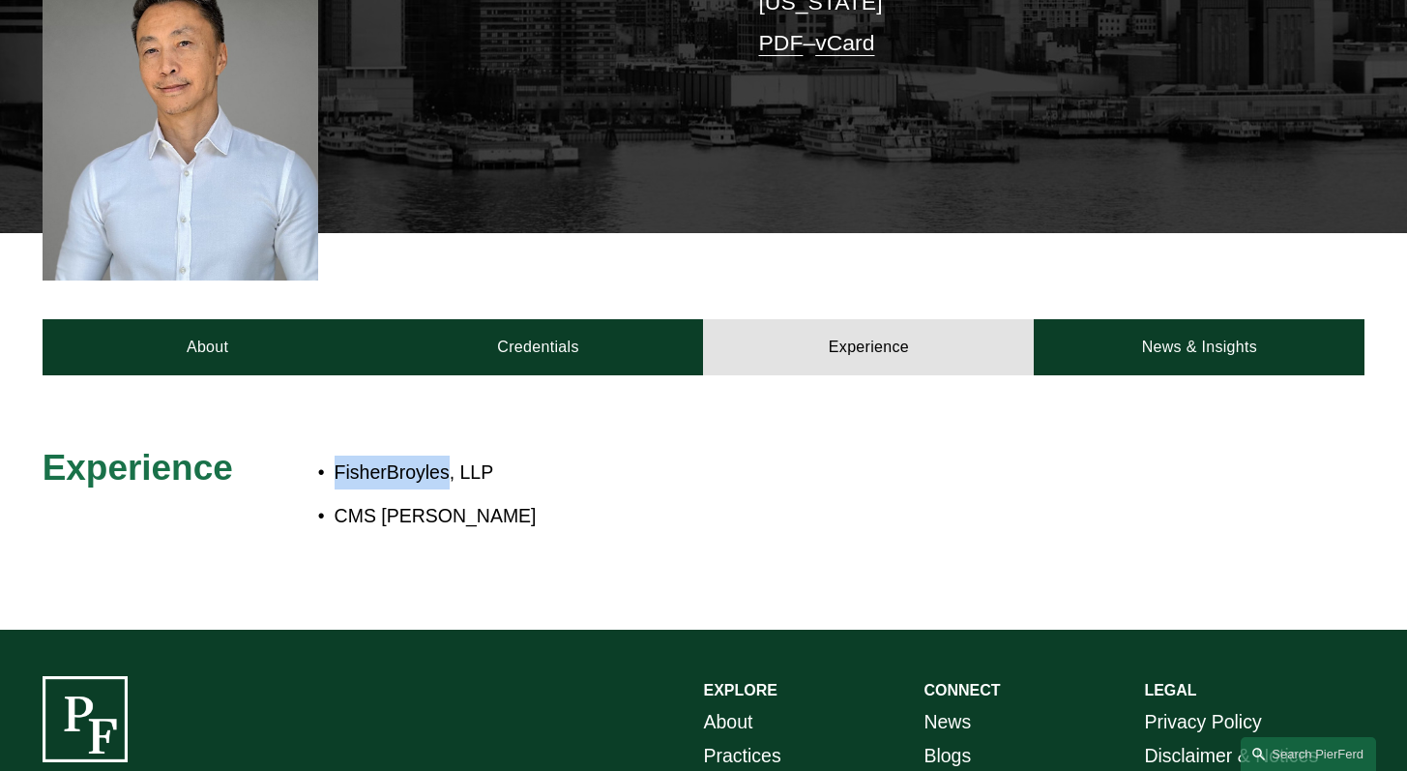
drag, startPoint x: 450, startPoint y: 440, endPoint x: 340, endPoint y: 422, distance: 110.8
click at [340, 446] on div "FisherBroyles, LLP CMS Cameron McKenna" at bounding box center [759, 494] width 882 height 96
copy p "FisherBroyles"
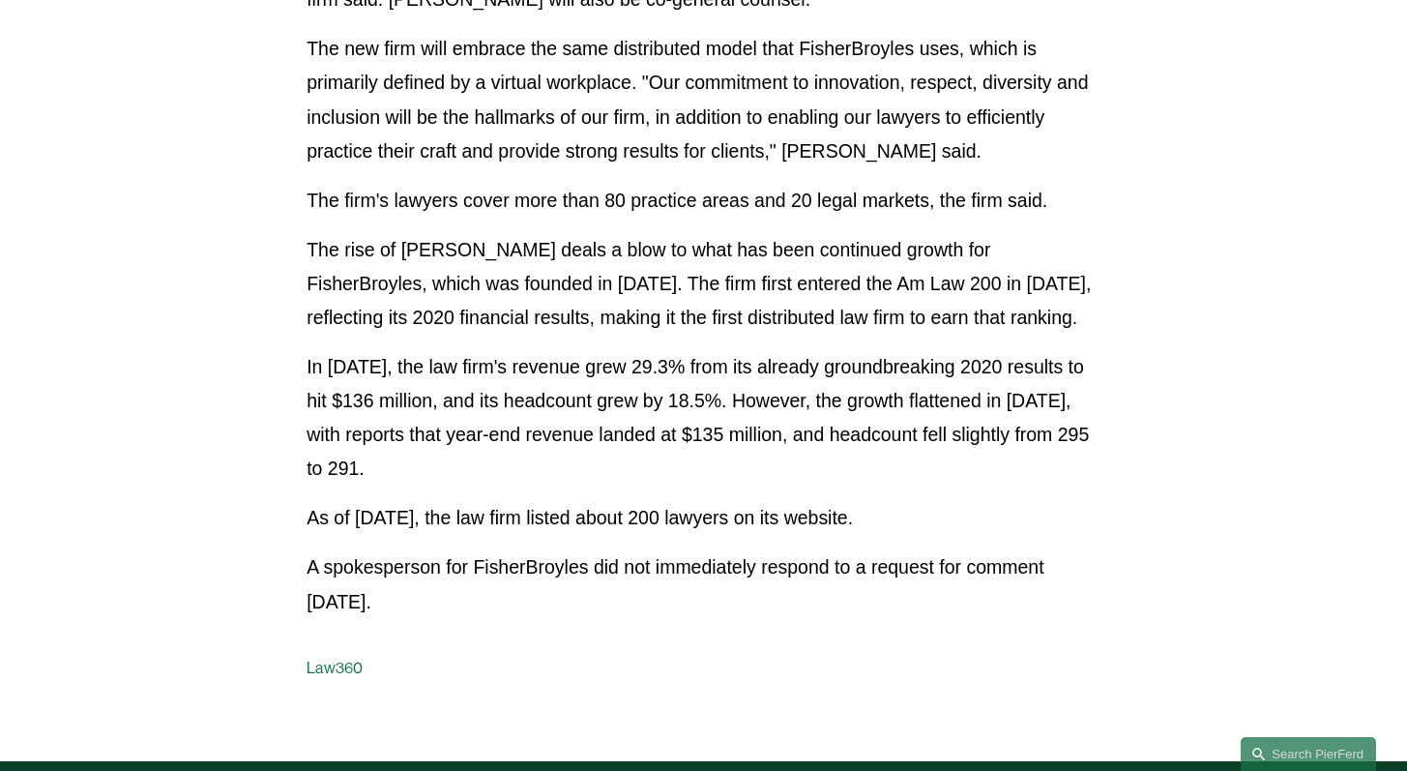
scroll to position [1299, 0]
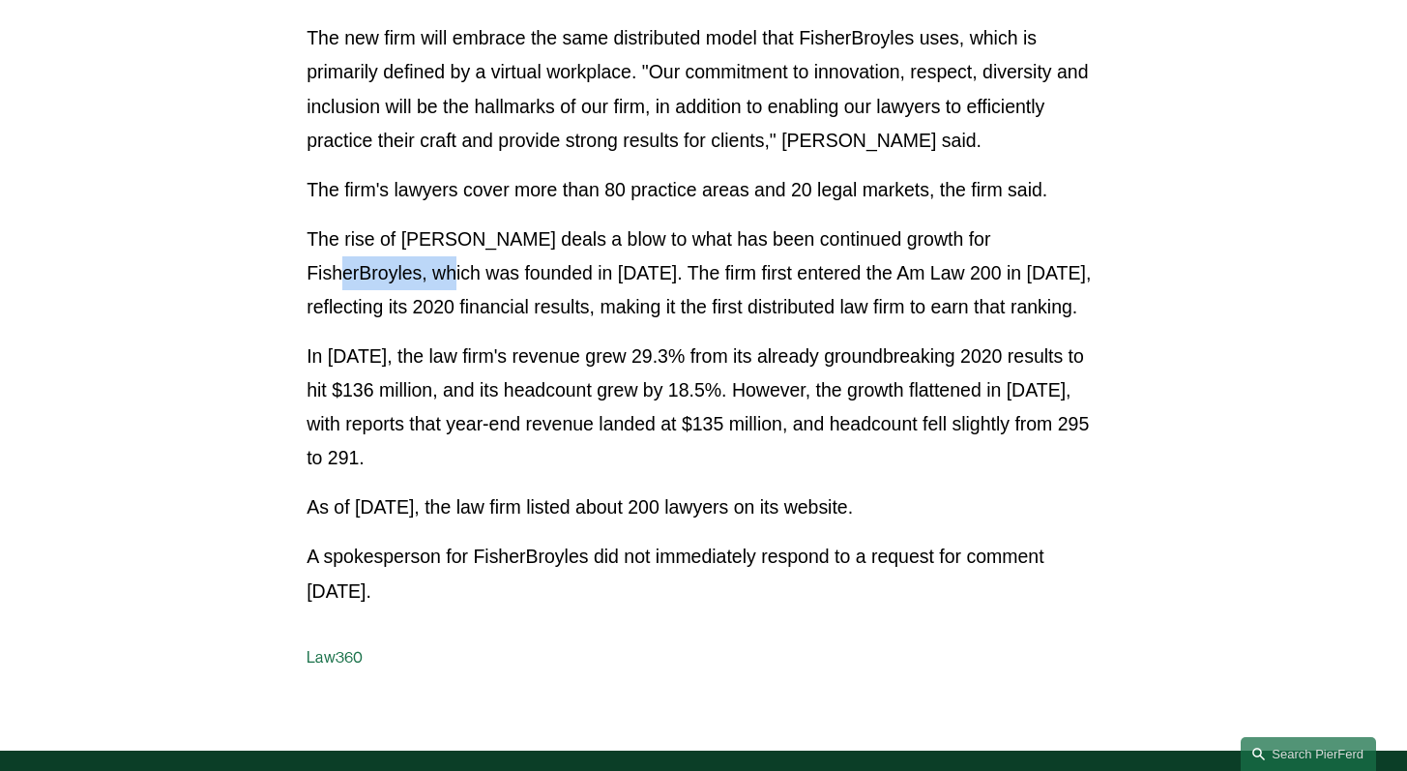
drag, startPoint x: 424, startPoint y: 280, endPoint x: 298, endPoint y: 272, distance: 126.0
click at [410, 259] on p "The rise of [PERSON_NAME] deals a blow to what has been continued growth for Fi…" at bounding box center [704, 273] width 794 height 102
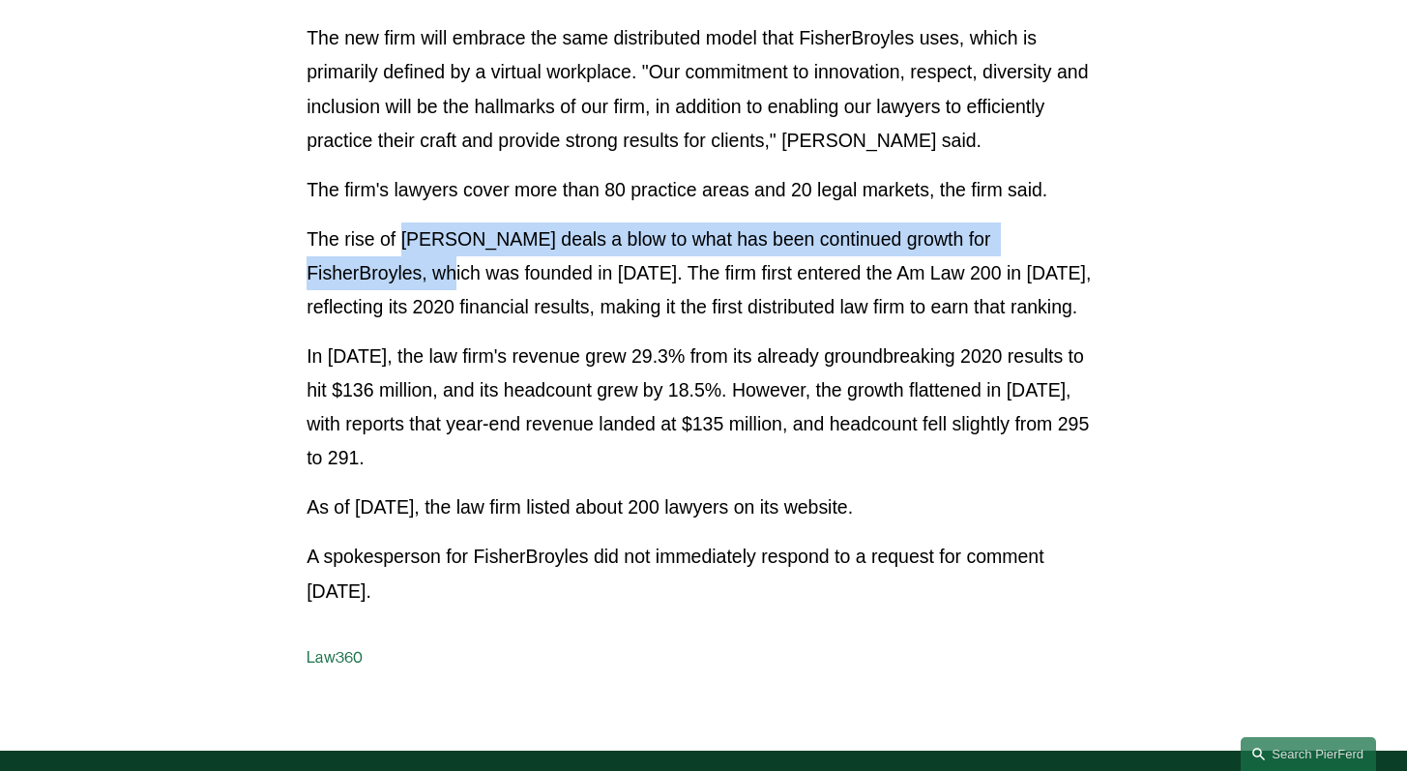
drag, startPoint x: 420, startPoint y: 270, endPoint x: 402, endPoint y: 246, distance: 29.8
click at [402, 246] on p "The rise of [PERSON_NAME] deals a blow to what has been continued growth for Fi…" at bounding box center [704, 273] width 794 height 102
copy p "[PERSON_NAME] deals a blow to what has been continued growth for FisherBroyles"
